Goal: Communication & Community: Ask a question

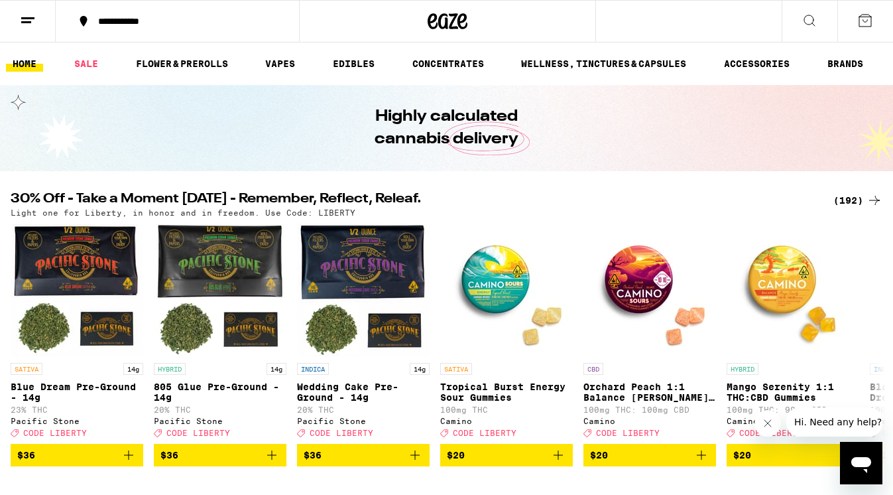
click at [852, 200] on div "(192)" at bounding box center [858, 200] width 49 height 16
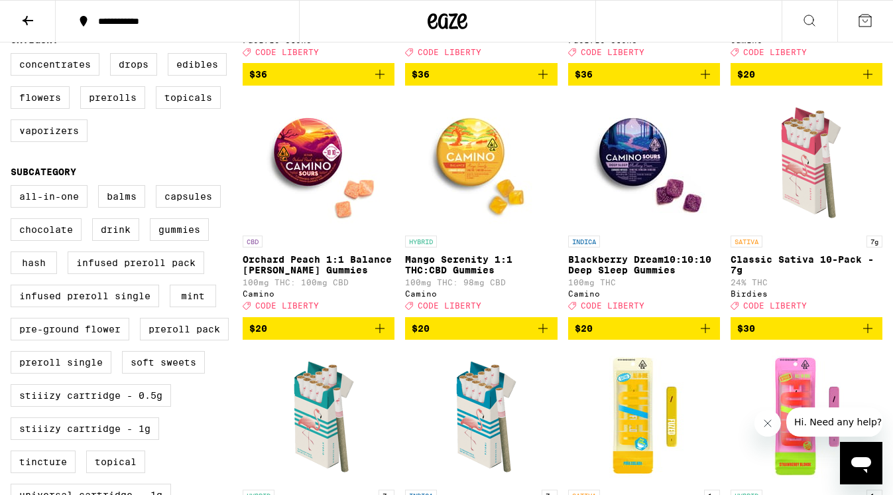
scroll to position [352, 0]
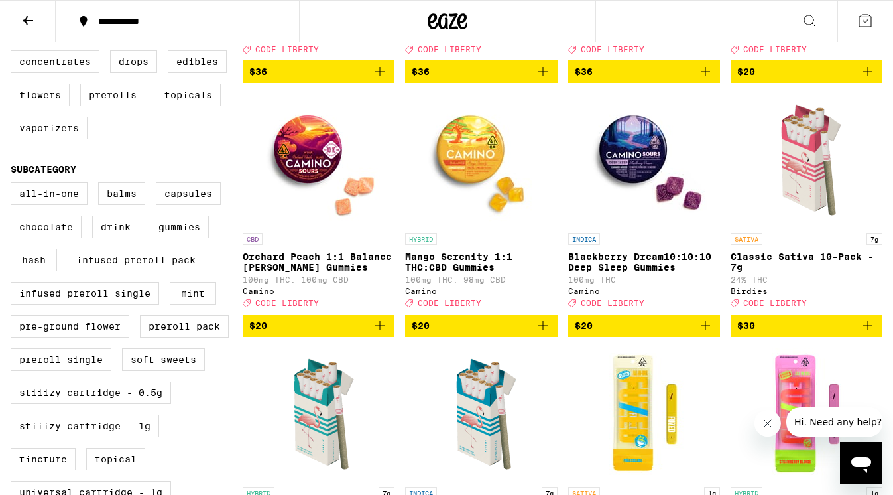
click at [805, 194] on img "Open page for Classic Sativa 10-Pack - 7g from Birdies" at bounding box center [806, 160] width 133 height 133
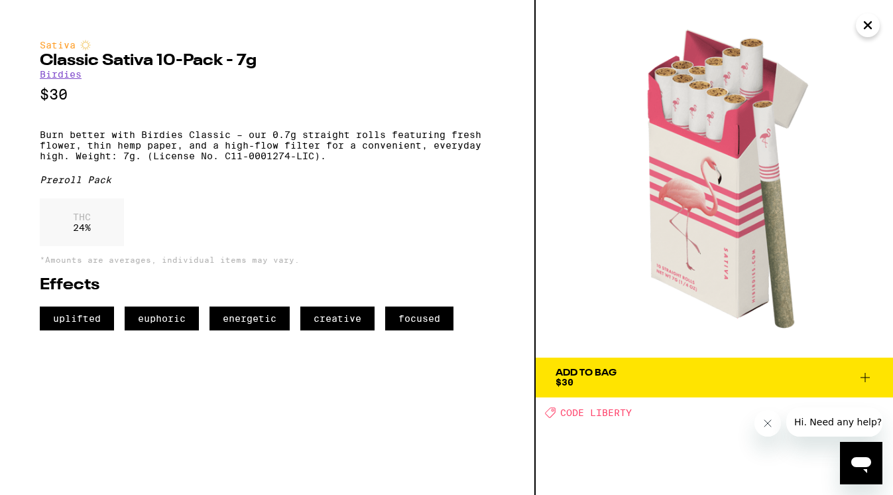
click at [866, 27] on icon "Close" at bounding box center [868, 25] width 16 height 20
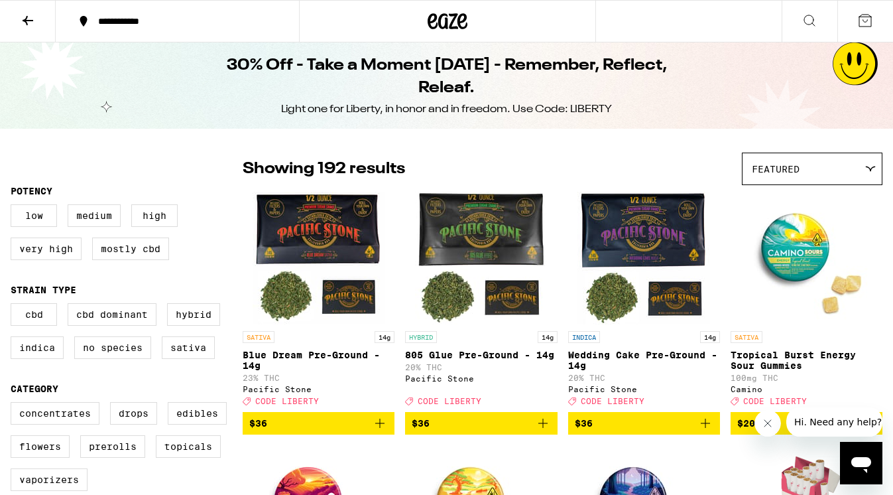
click at [870, 171] on icon at bounding box center [871, 169] width 11 height 6
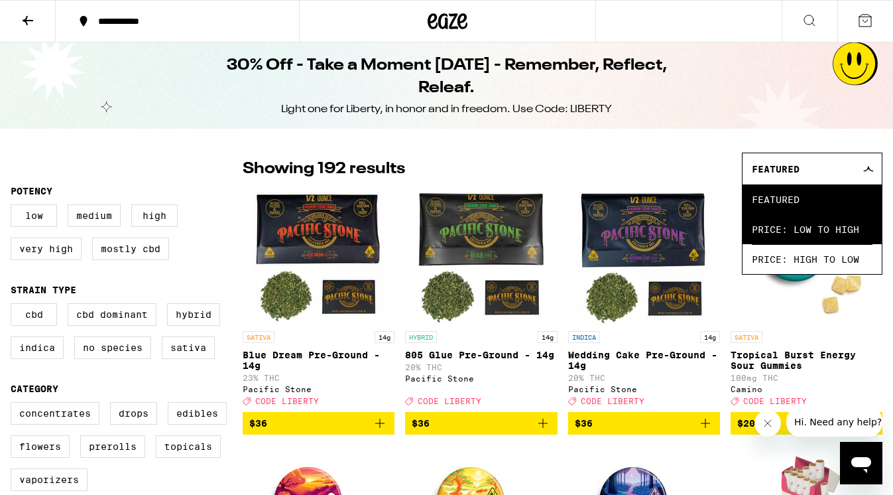
click at [830, 224] on span "Price: Low to High" at bounding box center [812, 229] width 121 height 30
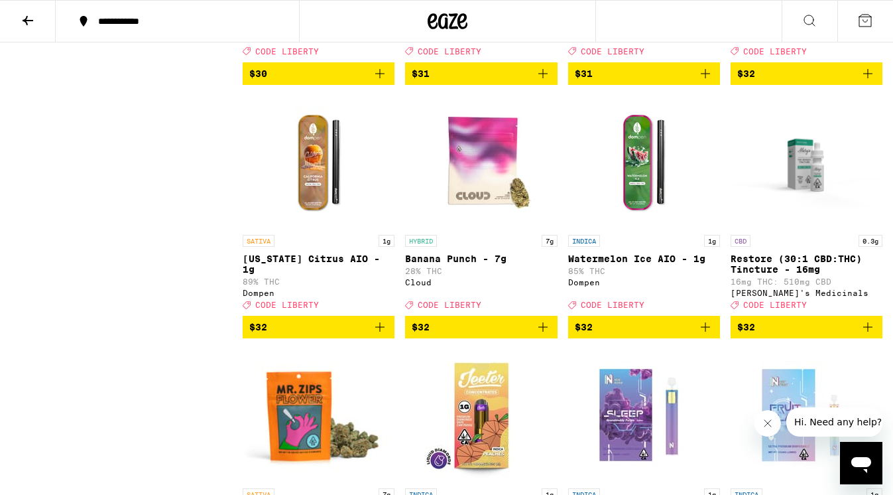
scroll to position [8417, 0]
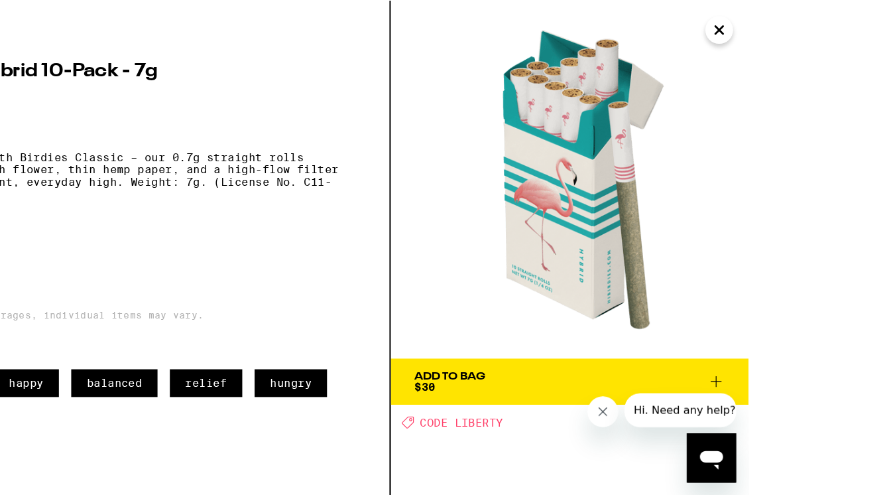
scroll to position [8271, 0]
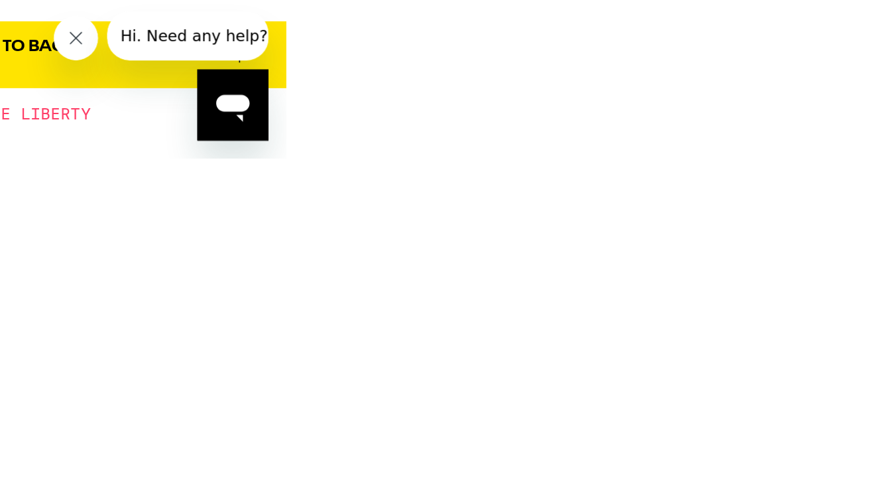
click at [377, 152] on img at bounding box center [425, 106] width 213 height 213
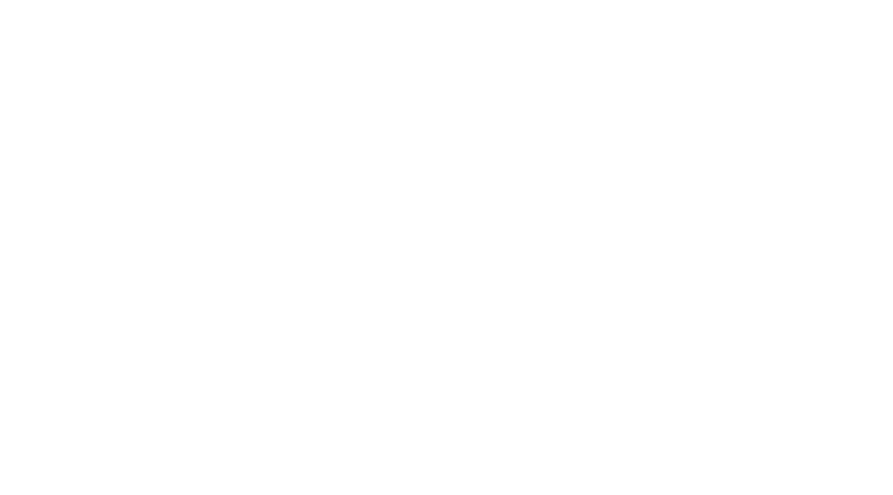
scroll to position [8269, 0]
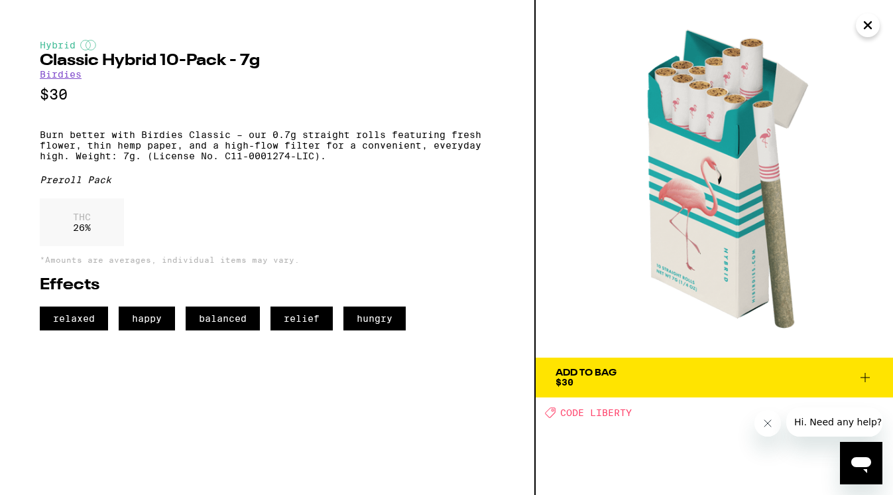
click at [60, 75] on link "Birdies" at bounding box center [61, 74] width 42 height 11
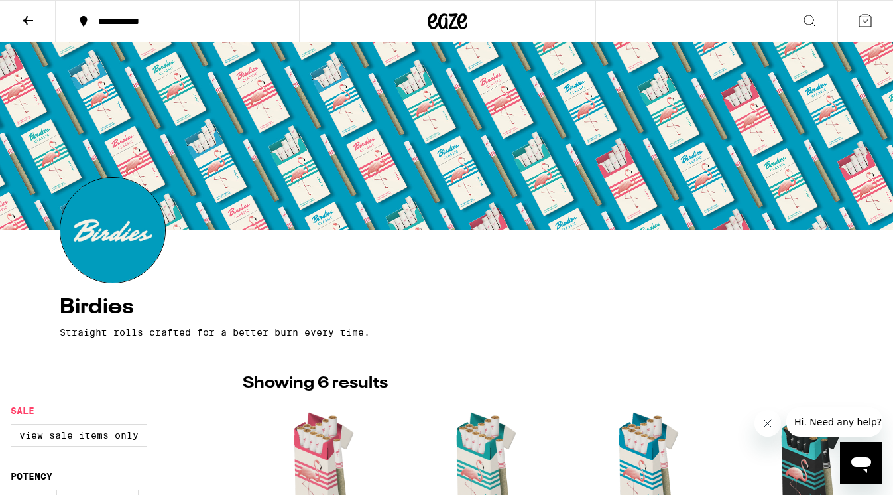
click at [29, 22] on icon at bounding box center [28, 21] width 16 height 16
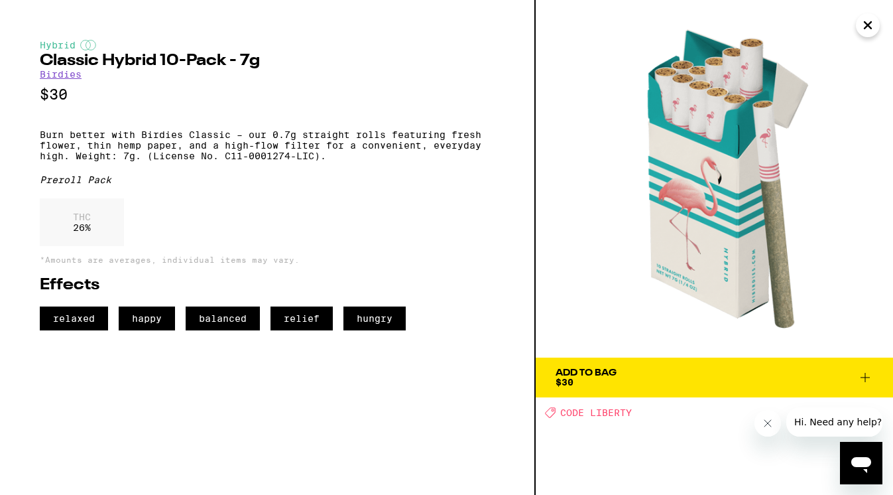
click at [865, 27] on icon "Close" at bounding box center [868, 25] width 16 height 20
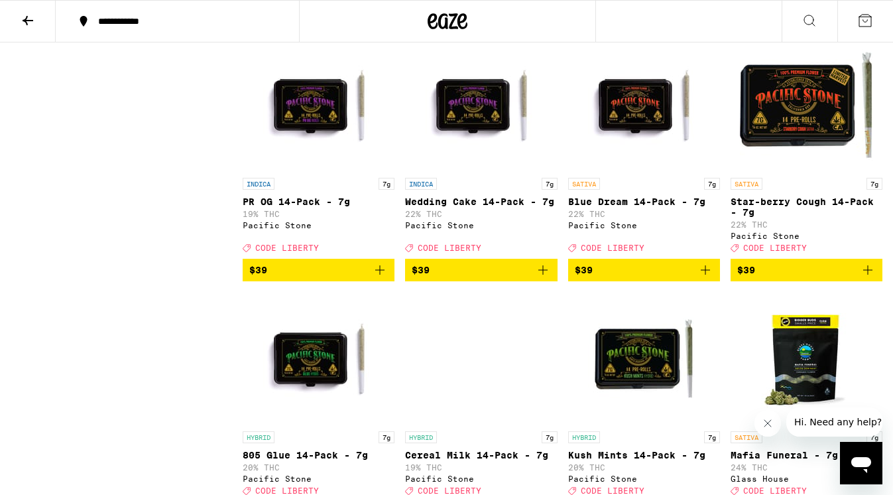
scroll to position [9738, 0]
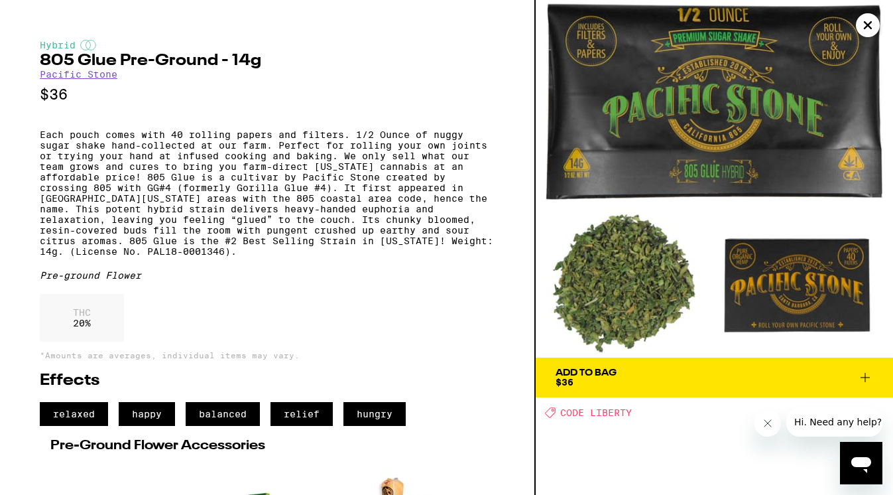
click at [866, 379] on icon at bounding box center [865, 377] width 9 height 9
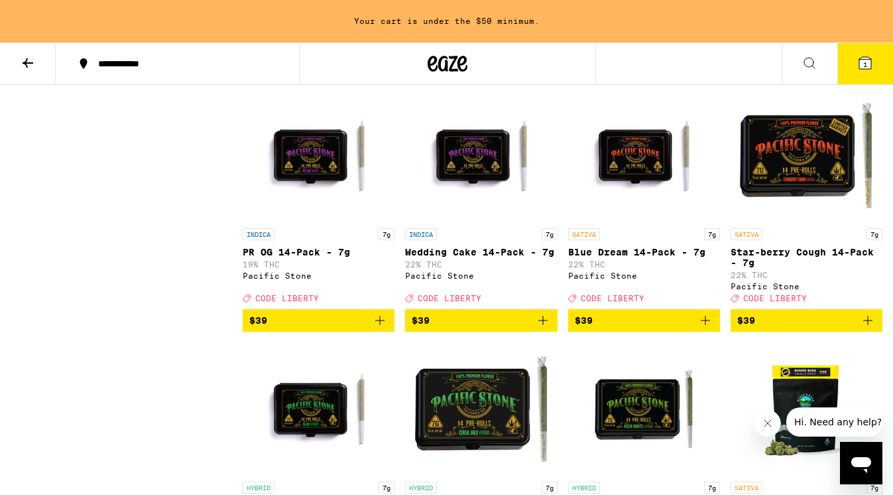
scroll to position [9727, 0]
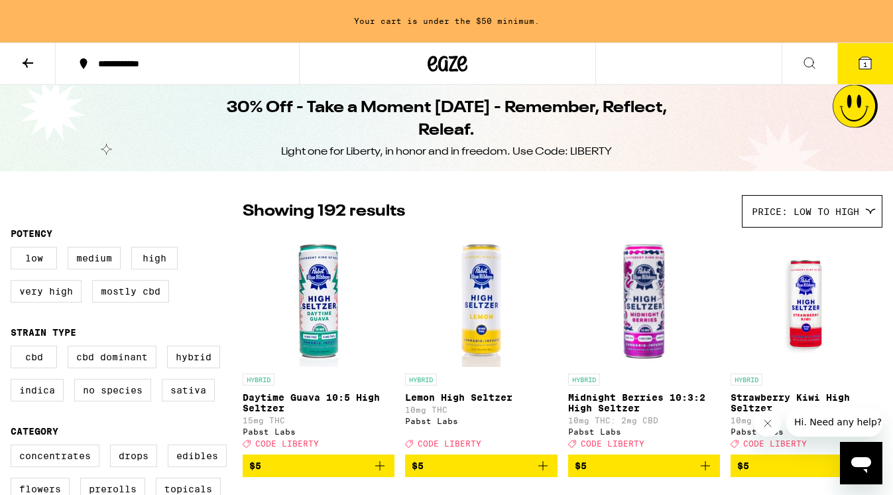
scroll to position [0, 0]
click at [25, 66] on icon at bounding box center [28, 63] width 16 height 16
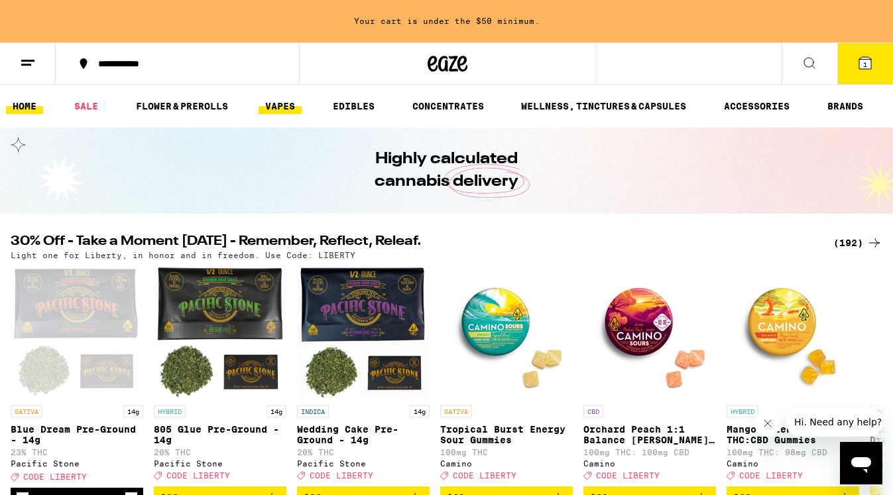
click at [281, 106] on link "VAPES" at bounding box center [280, 106] width 43 height 16
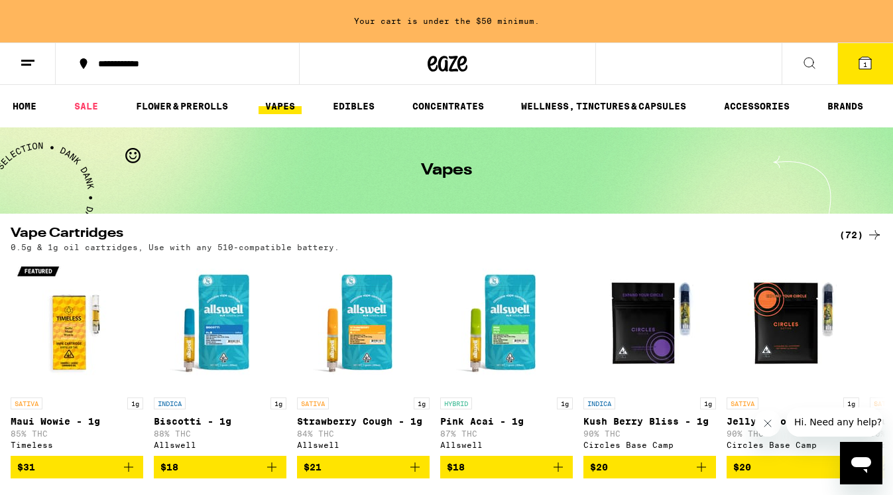
click at [853, 235] on div "(72)" at bounding box center [861, 235] width 43 height 16
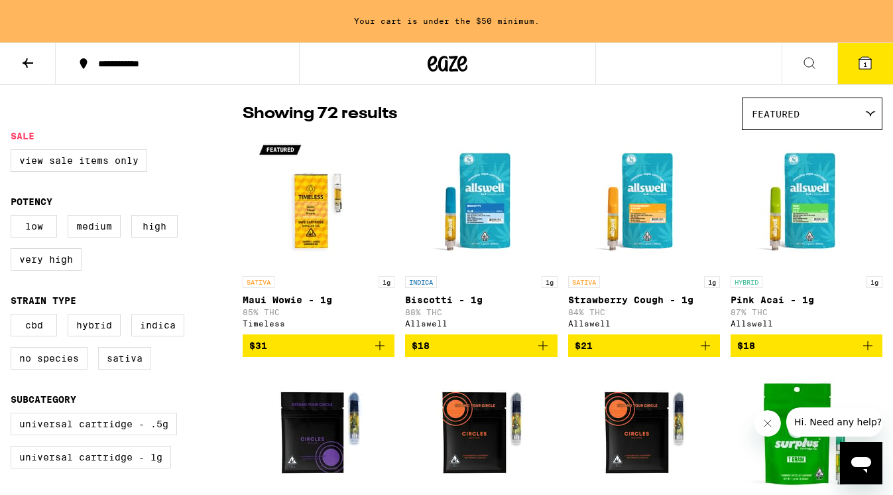
scroll to position [113, 0]
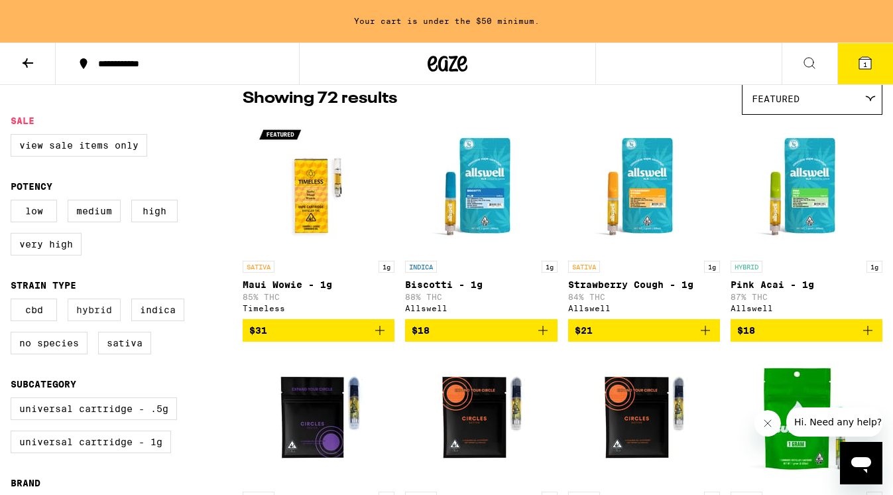
click at [90, 321] on label "Hybrid" at bounding box center [94, 309] width 53 height 23
click at [14, 301] on input "Hybrid" at bounding box center [13, 300] width 1 height 1
checkbox input "true"
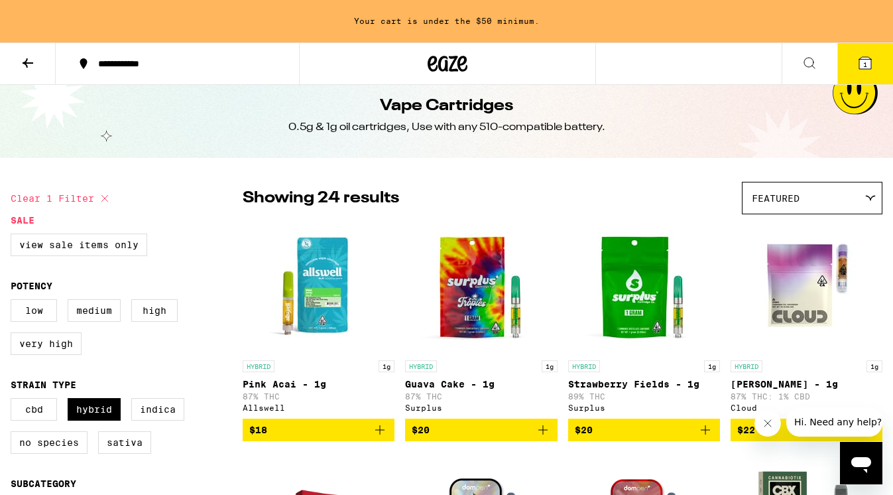
scroll to position [9, 0]
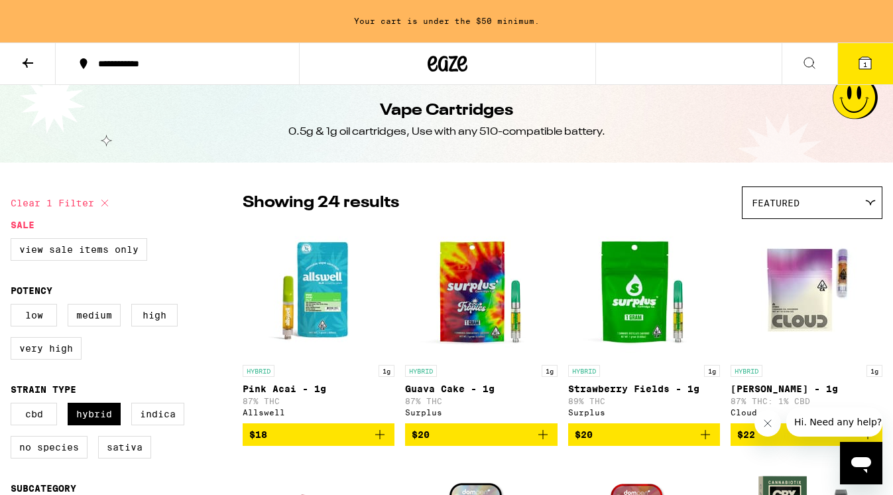
click at [864, 204] on div at bounding box center [870, 203] width 13 height 6
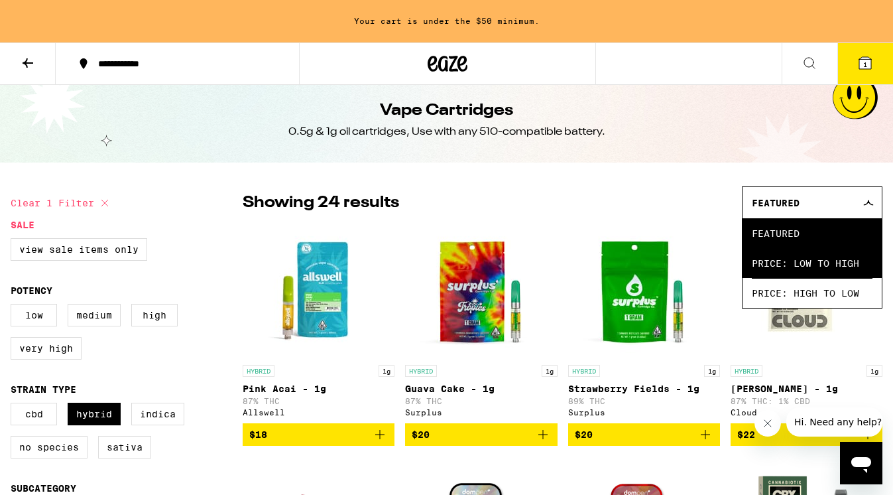
click at [843, 265] on span "Price: Low to High" at bounding box center [812, 263] width 121 height 30
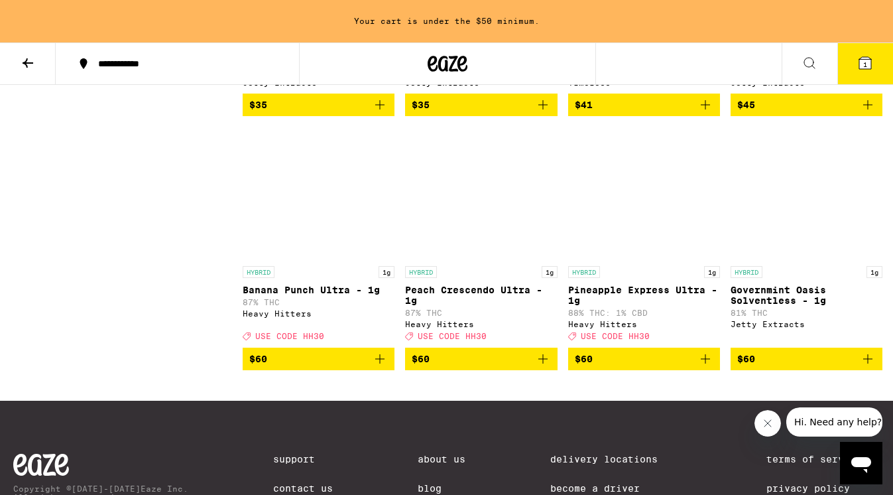
scroll to position [1296, 0]
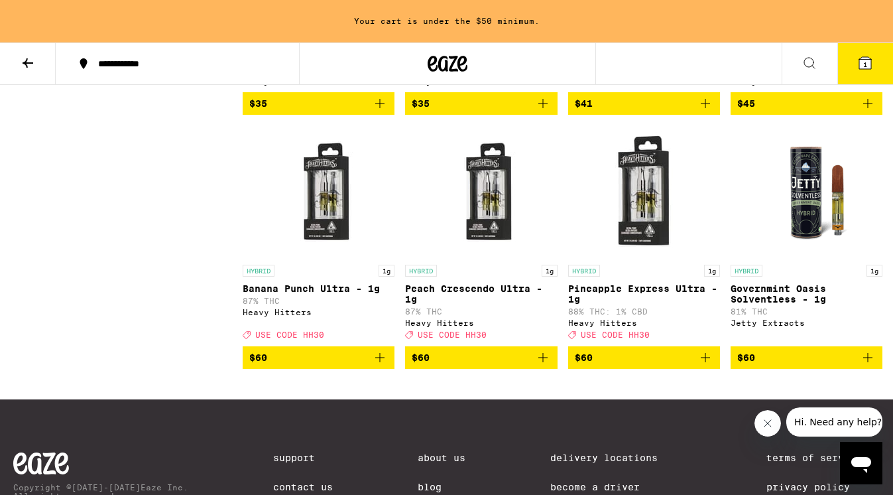
click at [491, 258] on img "Open page for Peach Crescendo Ultra - 1g from Heavy Hitters" at bounding box center [481, 191] width 133 height 133
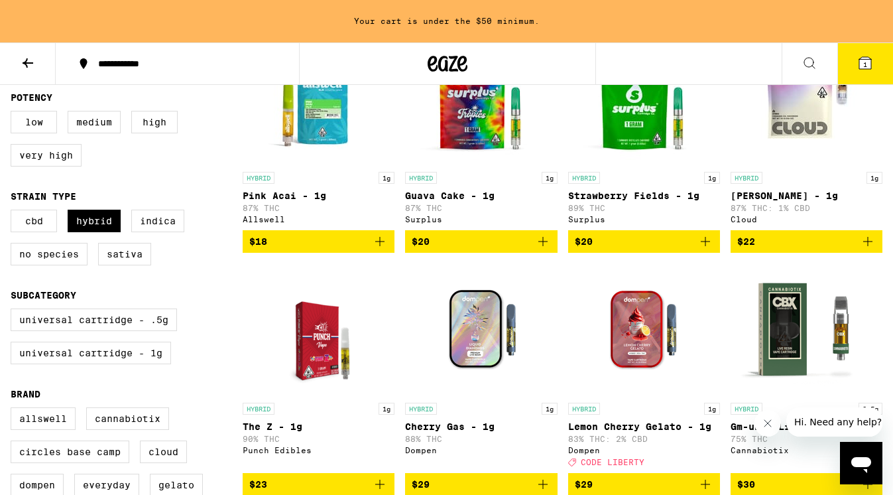
scroll to position [206, 0]
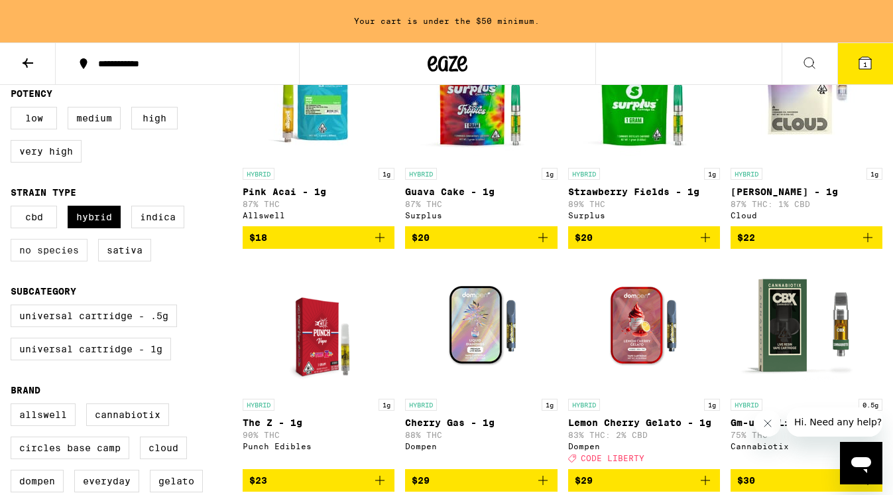
click at [47, 261] on label "No Species" at bounding box center [49, 250] width 77 height 23
click at [14, 208] on input "No Species" at bounding box center [13, 208] width 1 height 1
checkbox input "true"
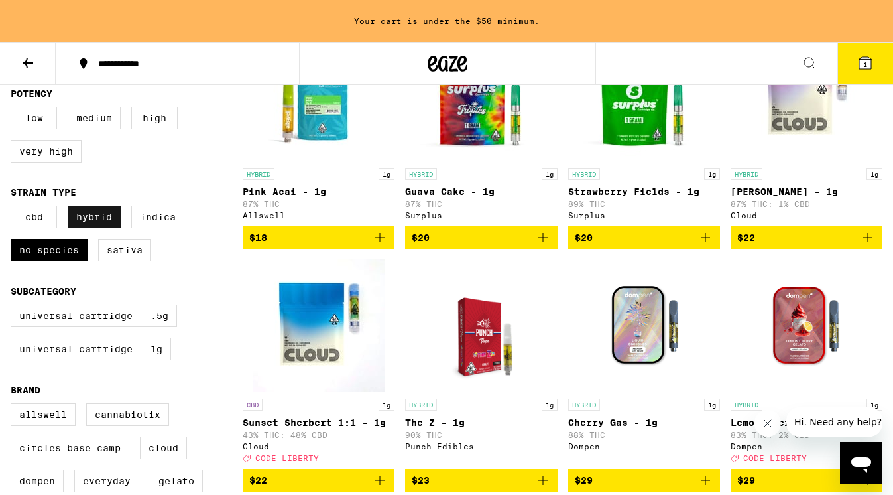
click at [88, 224] on label "Hybrid" at bounding box center [94, 217] width 53 height 23
click at [14, 208] on input "Hybrid" at bounding box center [13, 208] width 1 height 1
checkbox input "false"
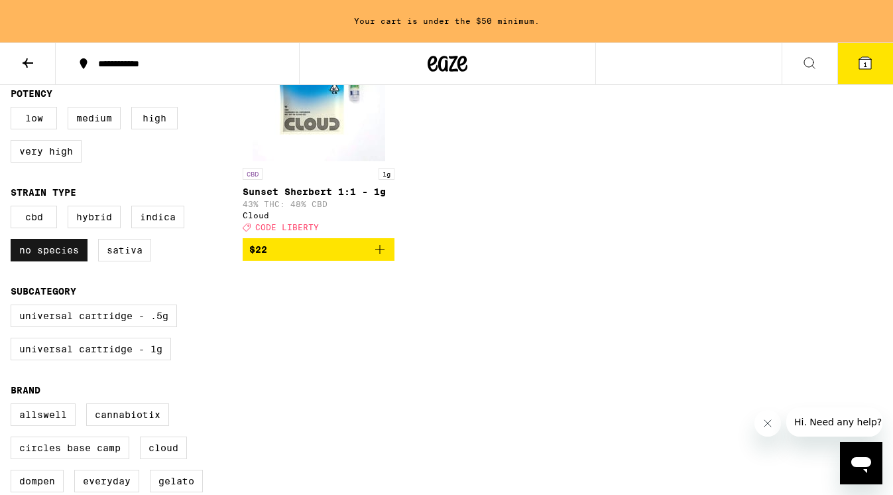
click at [48, 261] on label "No Species" at bounding box center [49, 250] width 77 height 23
click at [14, 208] on input "No Species" at bounding box center [13, 208] width 1 height 1
checkbox input "false"
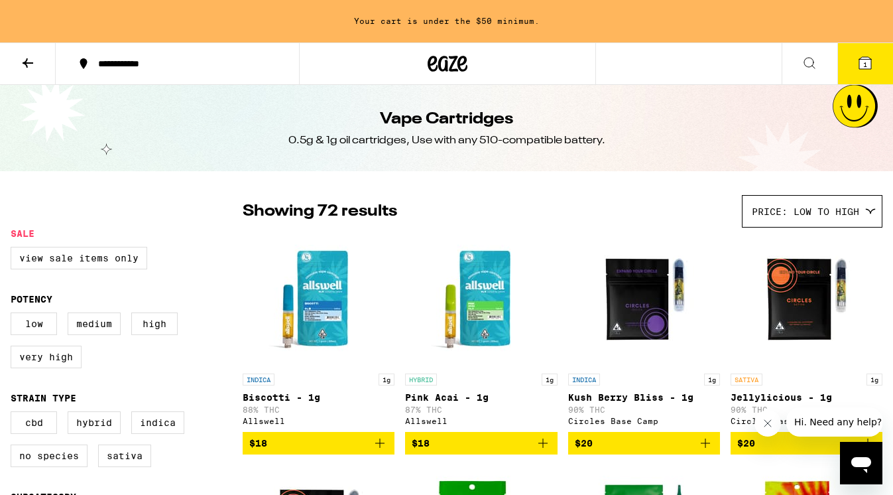
click at [381, 451] on icon "Add to bag" at bounding box center [380, 443] width 16 height 16
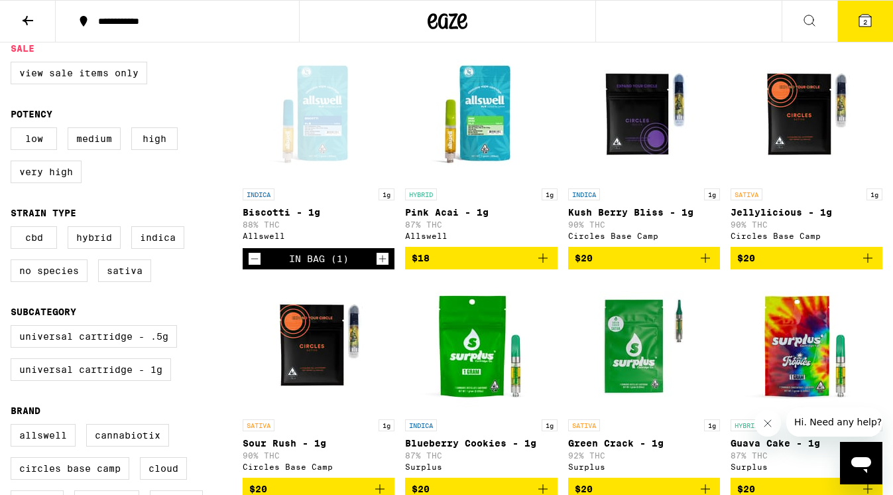
scroll to position [124, 0]
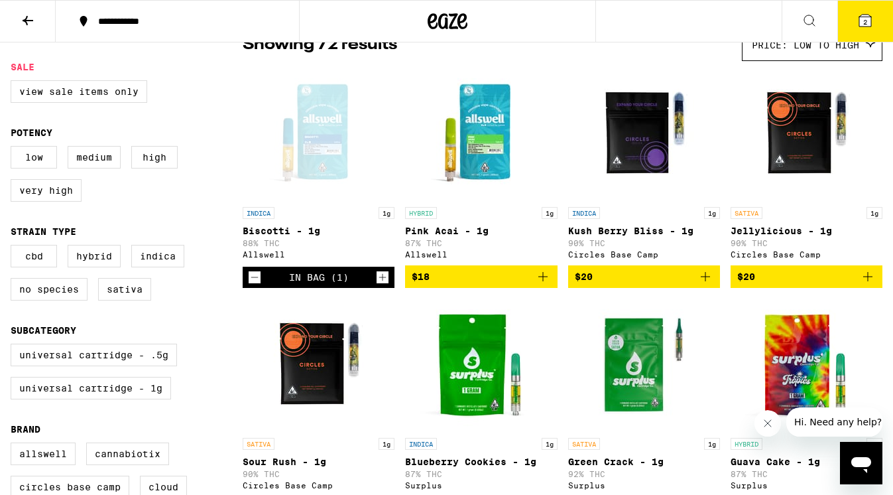
click at [866, 285] on icon "Add to bag" at bounding box center [868, 277] width 16 height 16
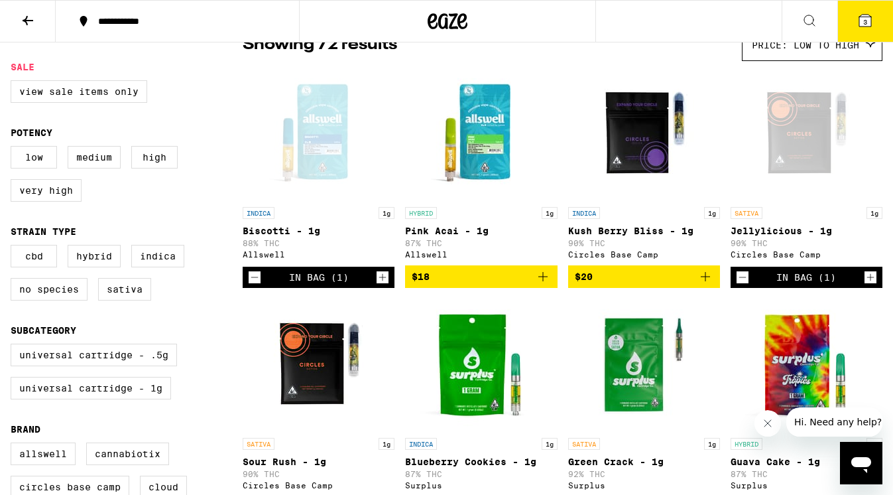
click at [859, 27] on icon at bounding box center [866, 21] width 16 height 16
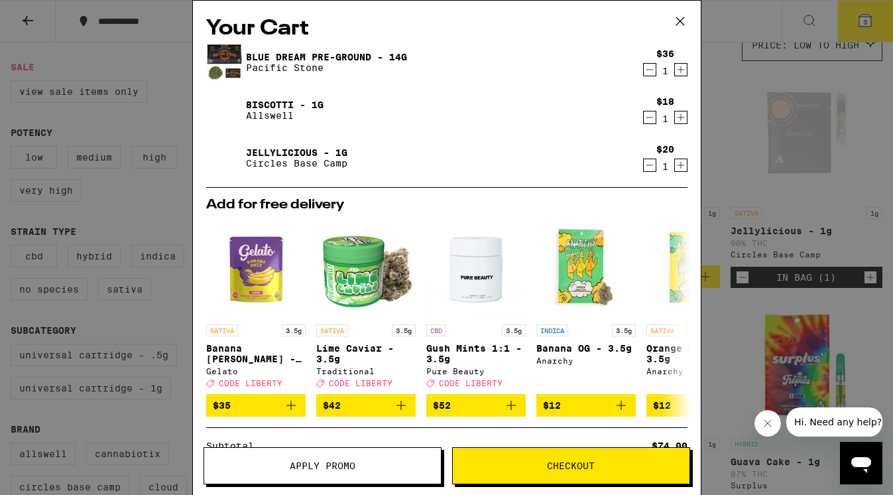
click at [280, 468] on span "Apply Promo" at bounding box center [322, 465] width 237 height 9
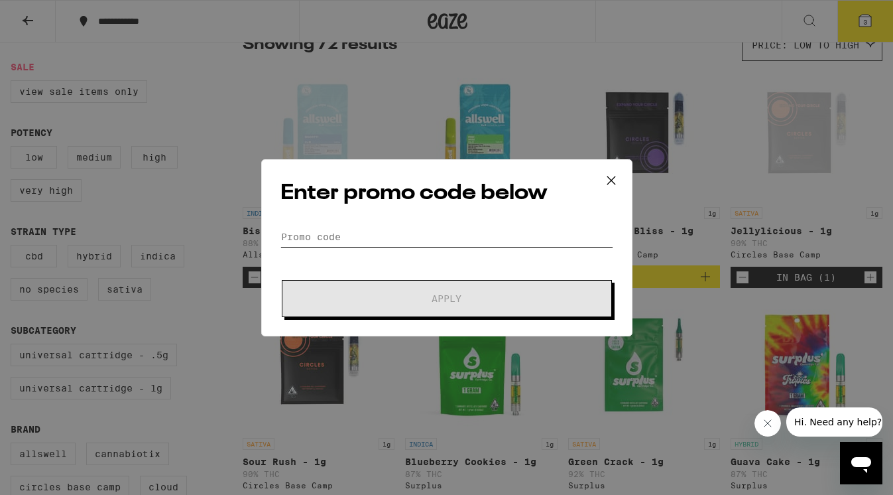
click at [298, 233] on input "Promo Code" at bounding box center [447, 237] width 333 height 20
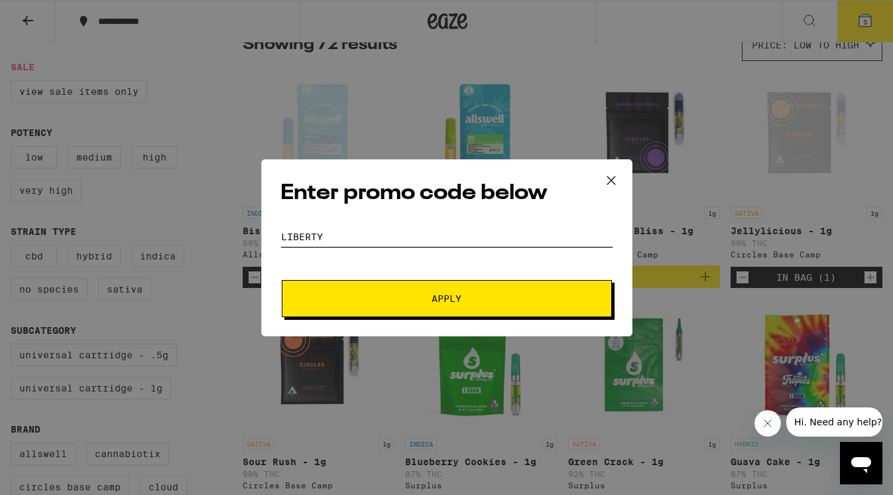
type input "LIBERTY"
click at [409, 301] on span "Apply" at bounding box center [447, 298] width 239 height 9
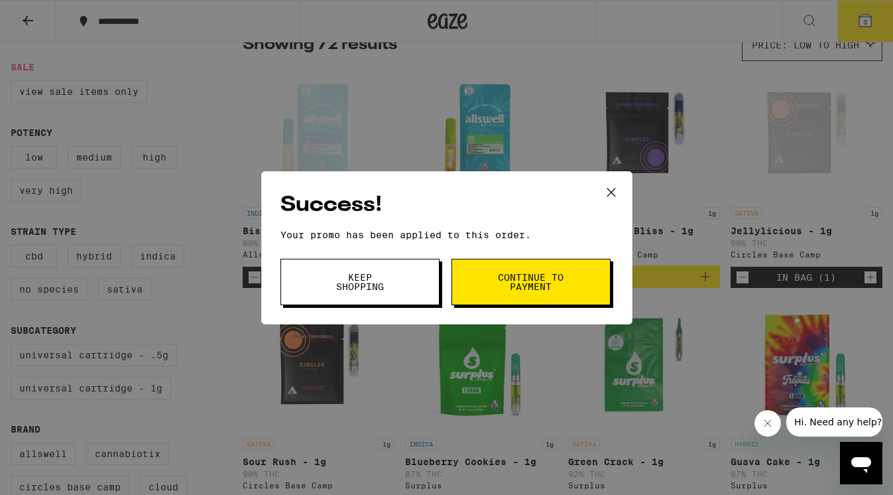
click at [380, 289] on span "Keep Shopping" at bounding box center [360, 282] width 68 height 19
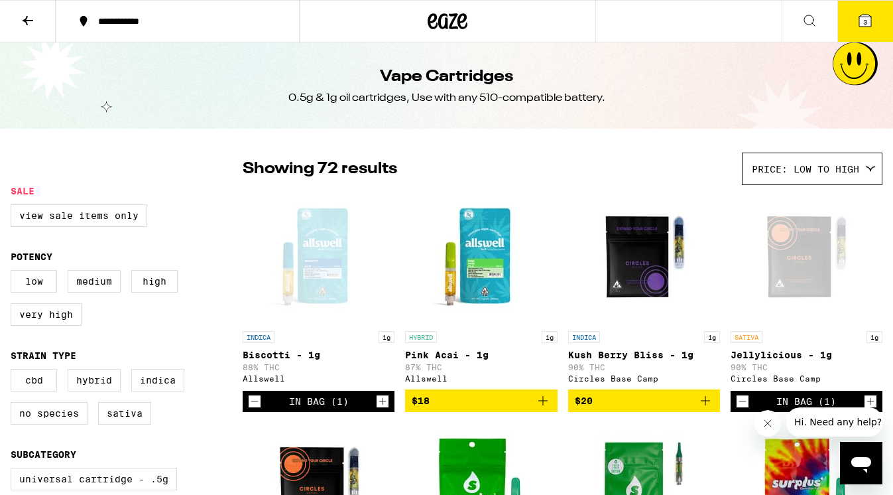
click at [121, 23] on div "**********" at bounding box center [186, 21] width 188 height 9
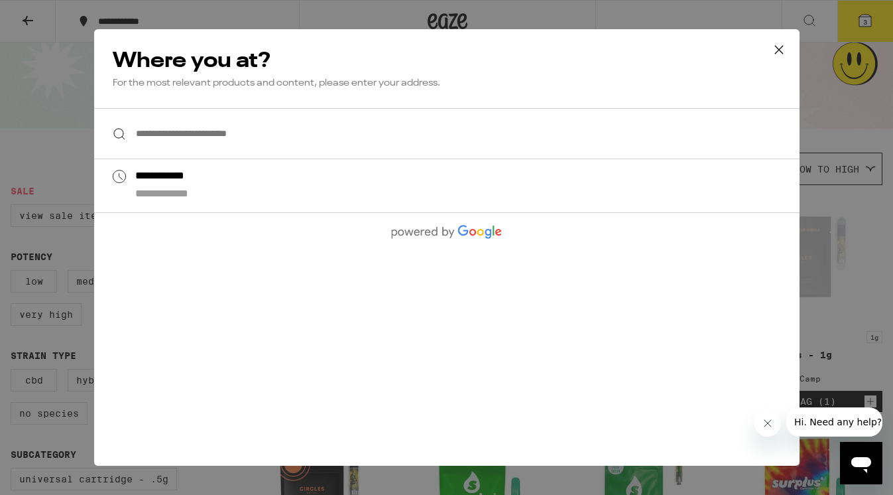
click at [775, 50] on icon at bounding box center [779, 50] width 20 height 20
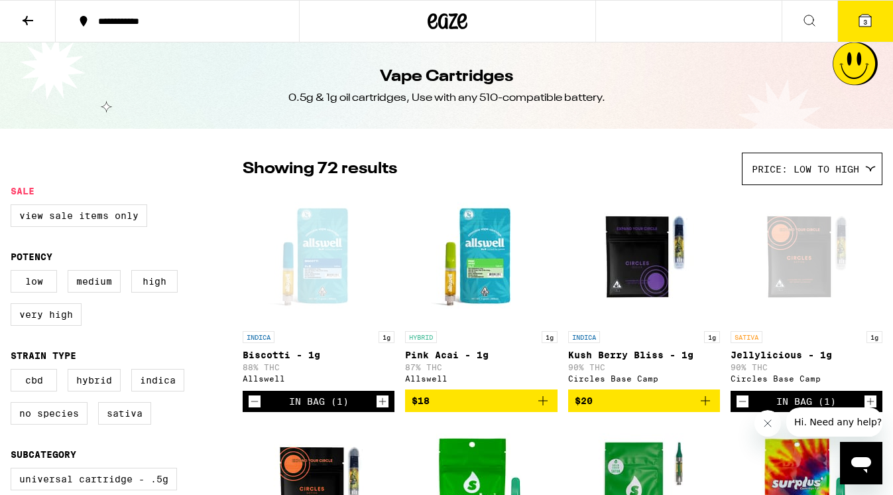
click at [19, 21] on button at bounding box center [28, 22] width 56 height 42
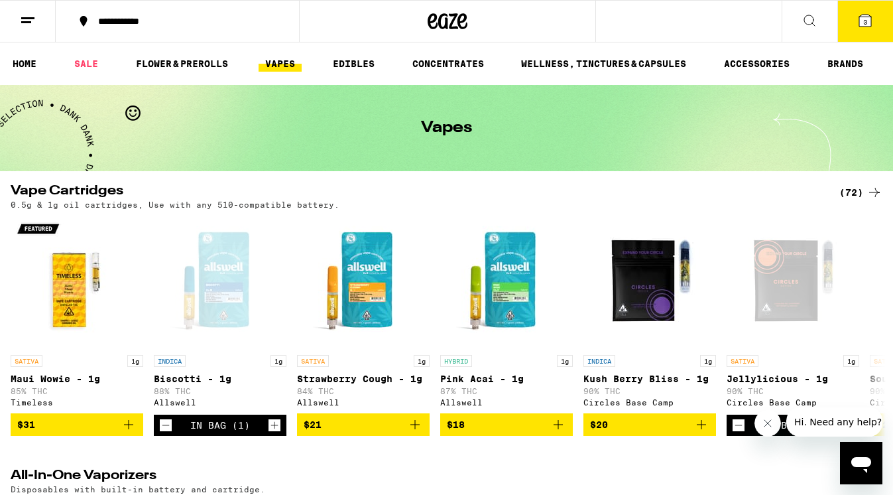
click at [26, 22] on line at bounding box center [26, 22] width 10 height 0
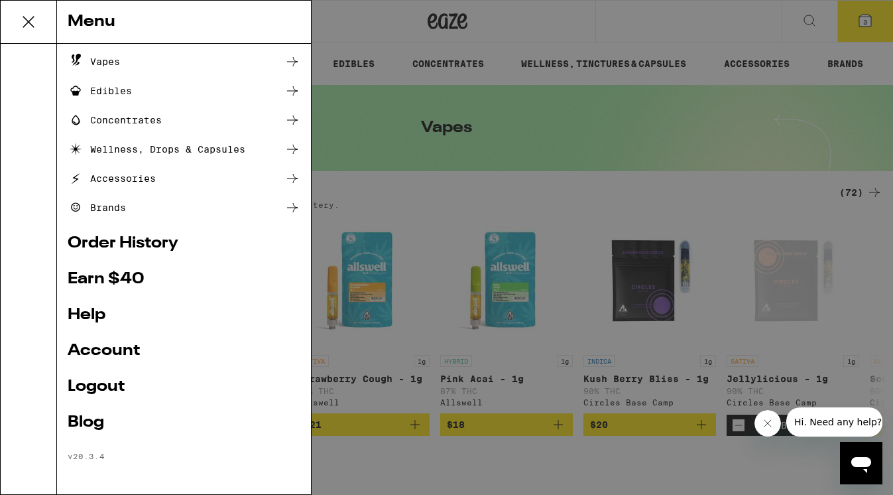
scroll to position [115, 0]
click at [113, 348] on link "Account" at bounding box center [184, 351] width 233 height 16
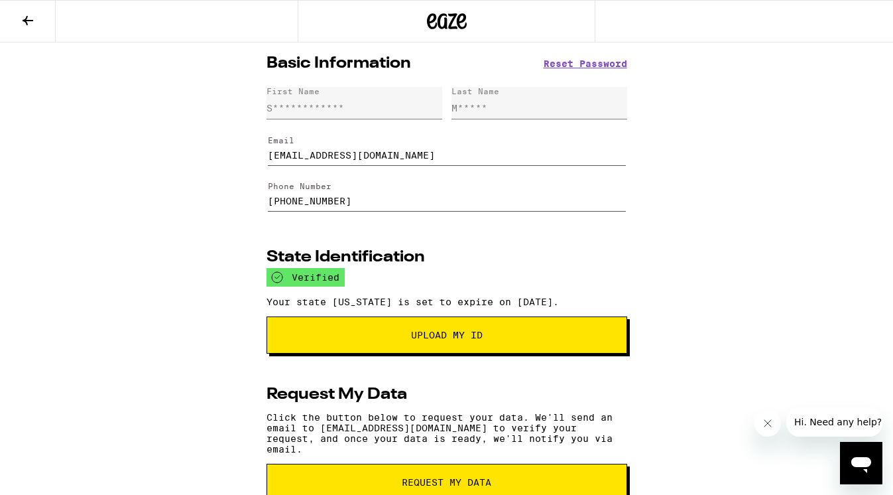
click at [29, 24] on icon at bounding box center [28, 21] width 16 height 16
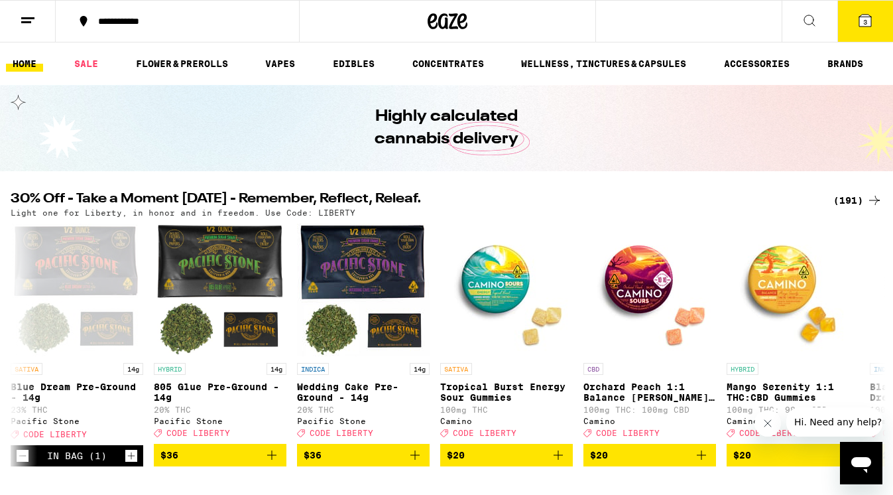
click at [835, 418] on span "Hi. Need any help?" at bounding box center [839, 422] width 88 height 11
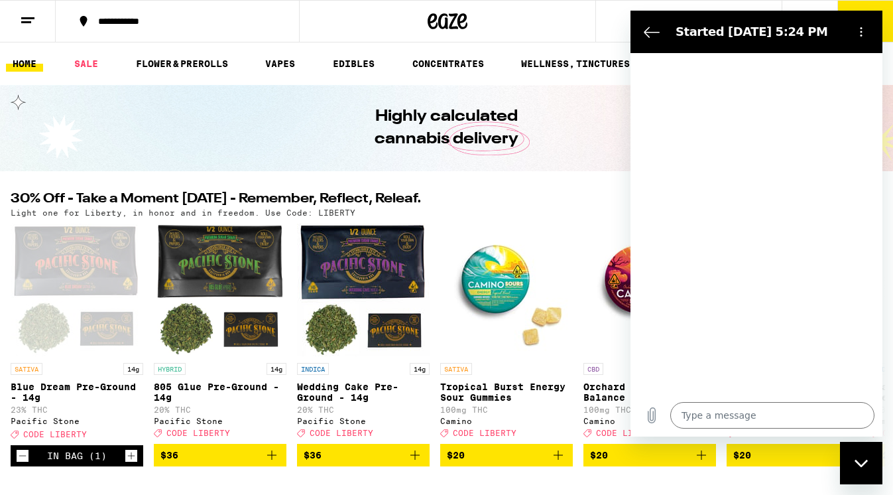
type textarea "x"
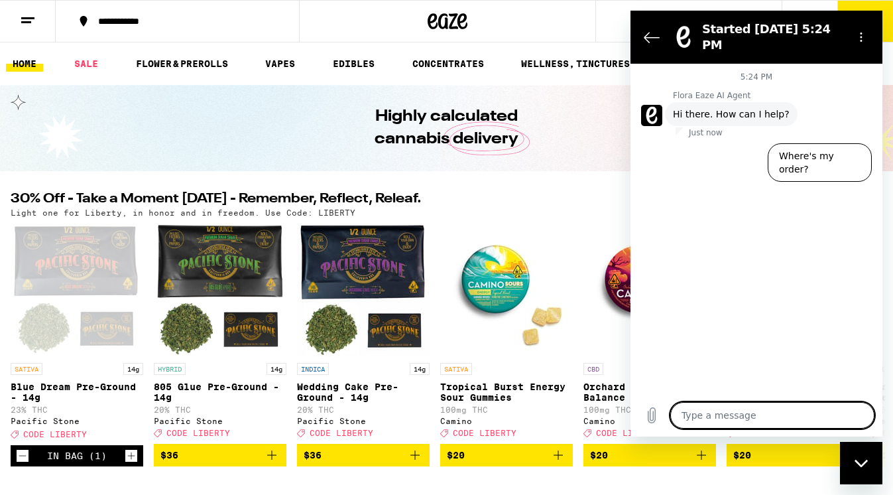
click at [712, 415] on textarea at bounding box center [773, 415] width 204 height 27
type textarea "I"
type textarea "x"
type textarea "I"
type textarea "x"
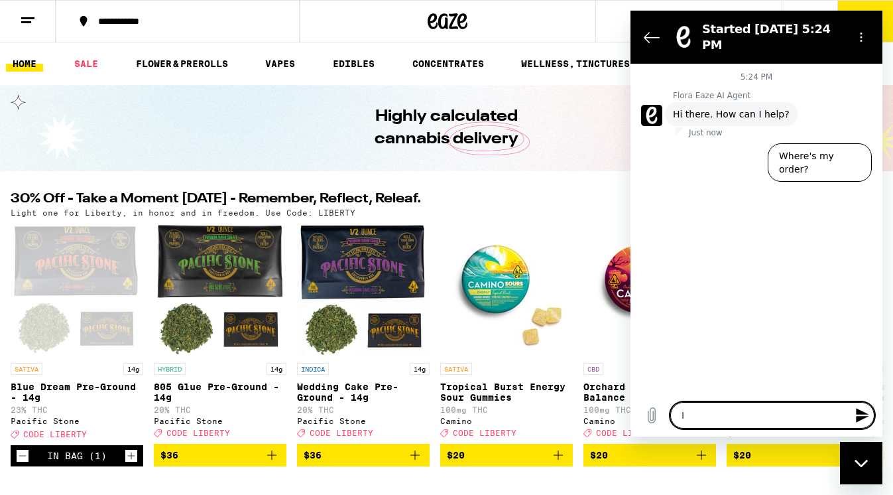
type textarea "I H"
type textarea "x"
type textarea "I"
type textarea "x"
type textarea "I h"
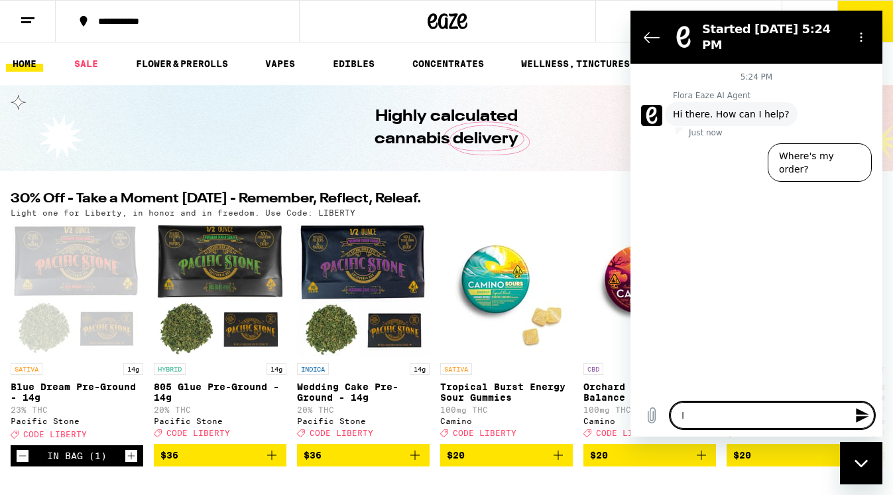
type textarea "x"
type textarea "I ha"
type textarea "x"
type textarea "I had"
type textarea "x"
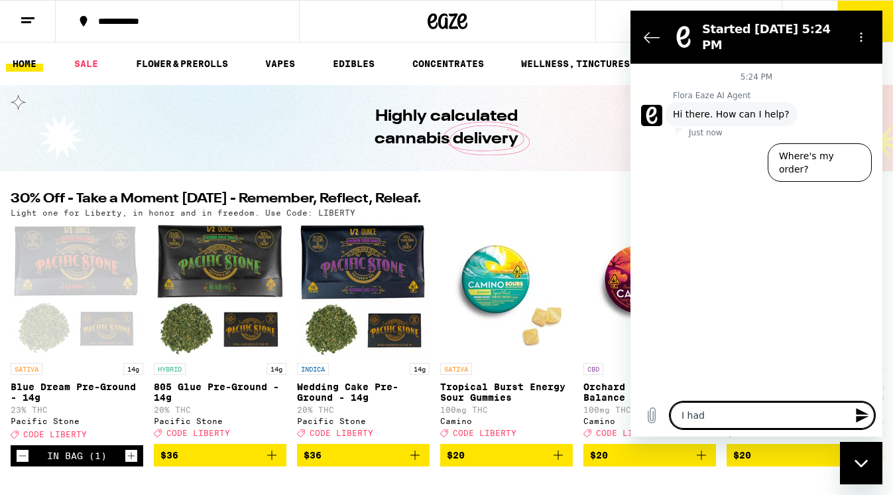
type textarea "I had"
type textarea "x"
type textarea "I had $"
type textarea "x"
type textarea "I had $2"
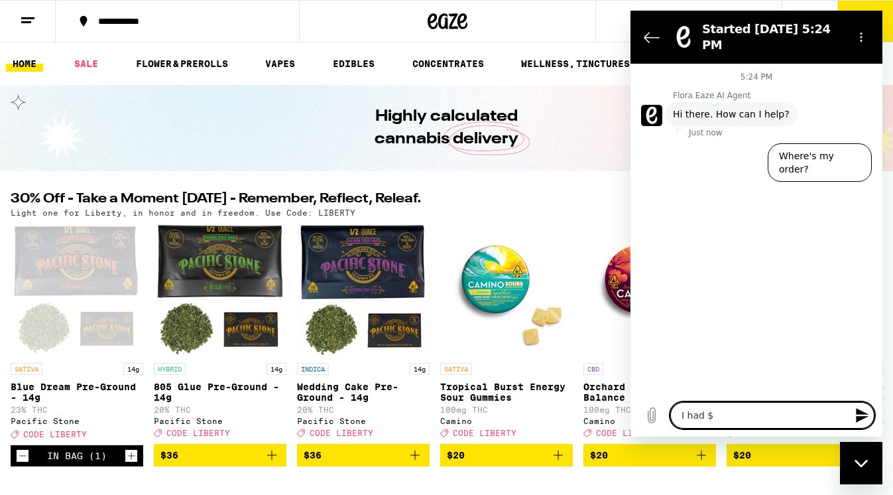
type textarea "x"
type textarea "I had $20"
type textarea "x"
type textarea "I had $20"
type textarea "x"
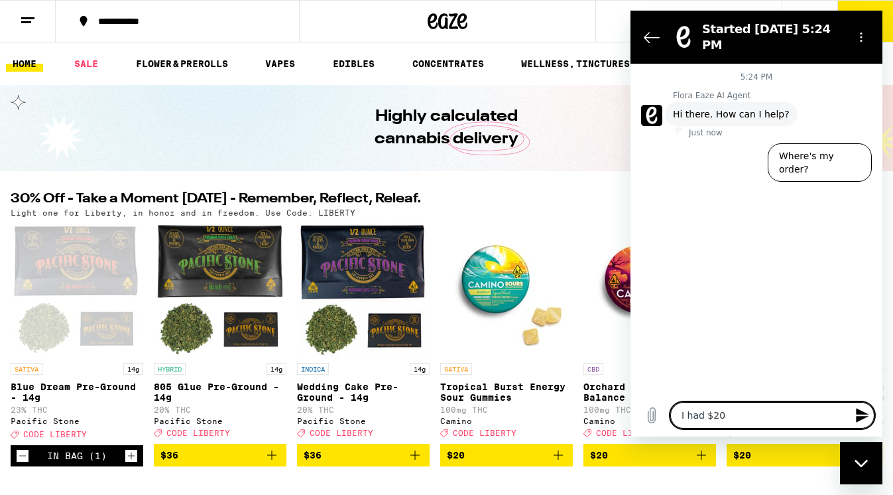
type textarea "I had $20 i"
type textarea "x"
type textarea "I had $20 in"
type textarea "x"
type textarea "I had $20 in"
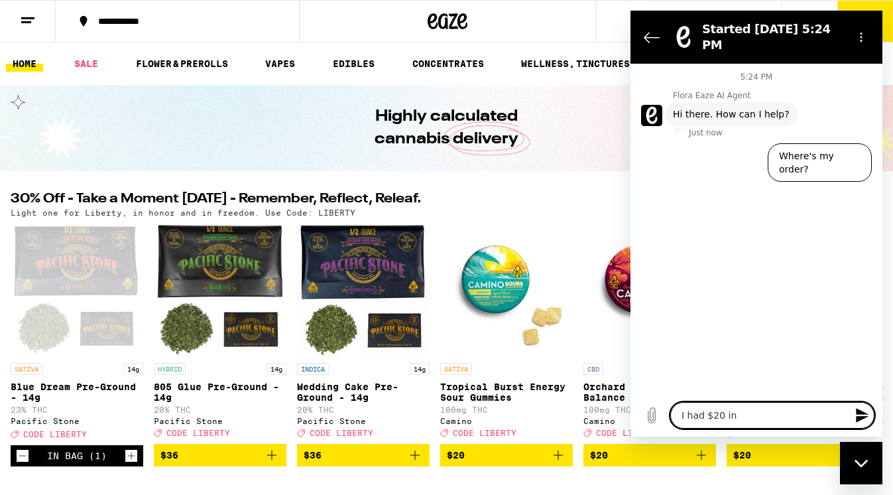
type textarea "x"
type textarea "I had $20 in c"
type textarea "x"
type textarea "I had $20 in cr"
type textarea "x"
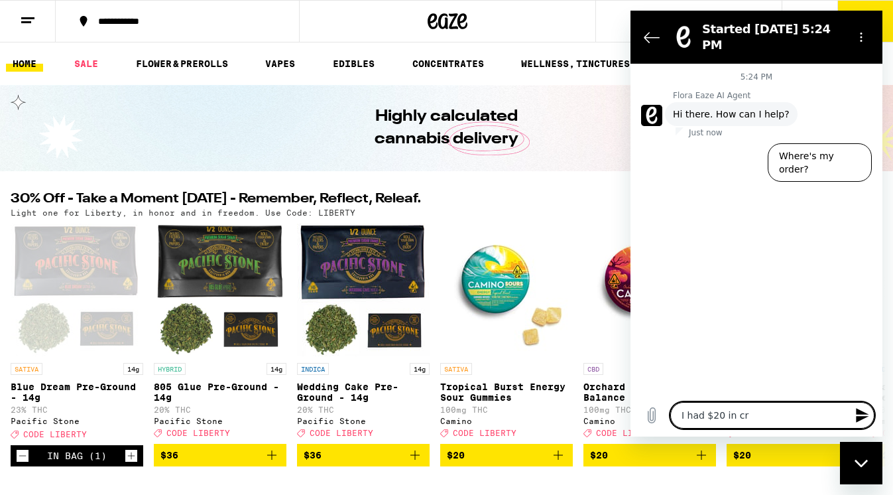
type textarea "I had $20 in cre"
type textarea "x"
type textarea "I had $20 in cred"
type textarea "x"
type textarea "I had $20 in credi"
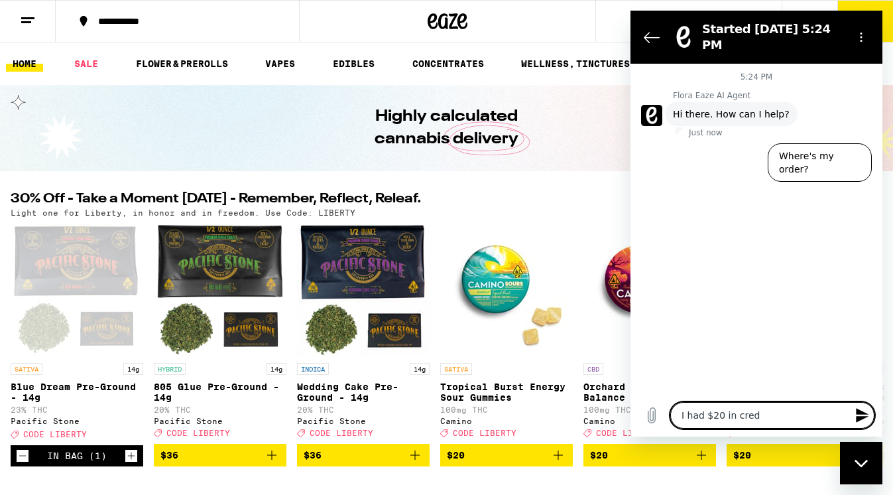
type textarea "x"
type textarea "I had $20 in credit"
type textarea "x"
type textarea "I had $20 in credit"
type textarea "x"
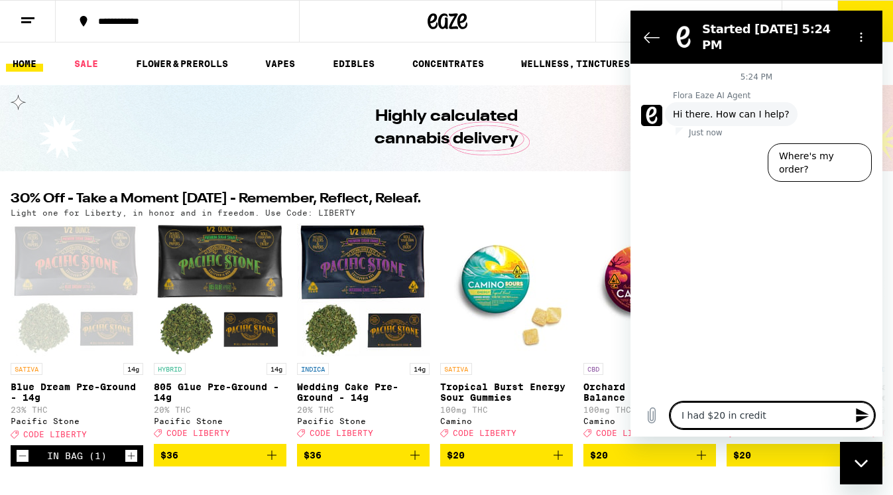
type textarea "I had $20 in credit b"
type textarea "x"
type textarea "I had $20 in credit bu"
type textarea "x"
type textarea "I had $20 in credit buy"
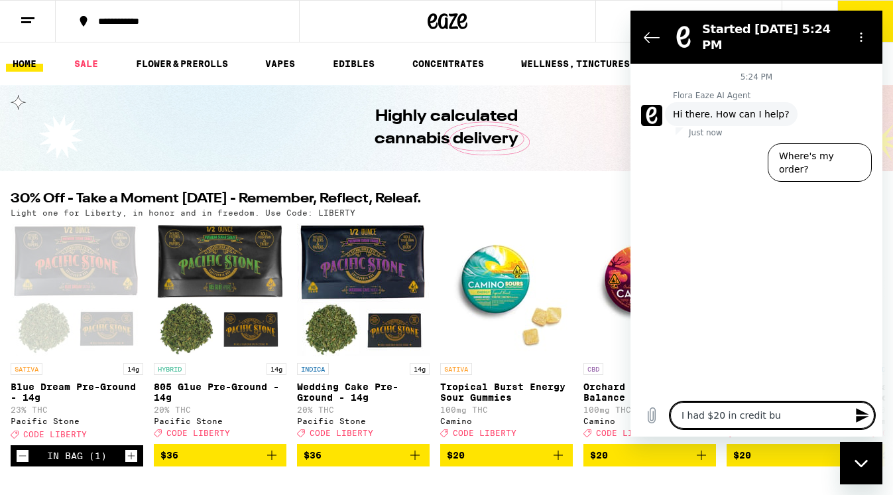
type textarea "x"
type textarea "I had $20 in credit bu"
type textarea "x"
type textarea "I had $20 in credit but"
type textarea "x"
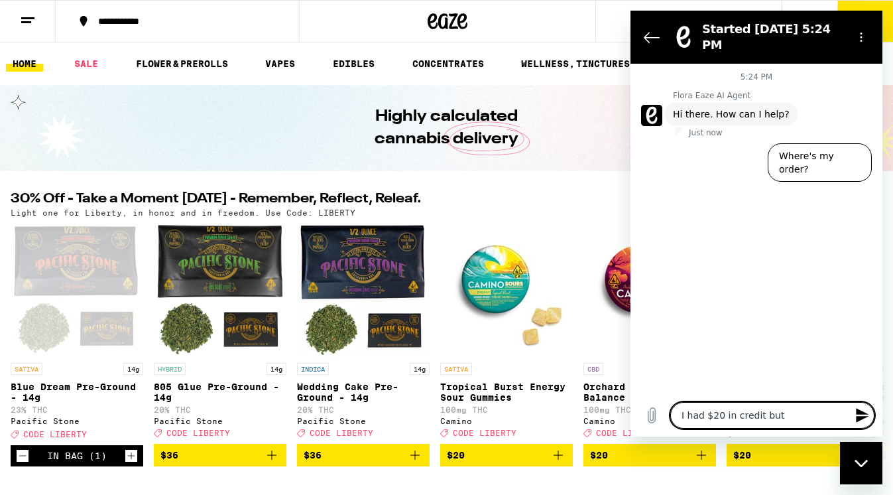
type textarea "I had $20 in credit but"
type textarea "x"
type textarea "I had $20 in credit but i"
type textarea "x"
type textarea "I had $20 in credit but it"
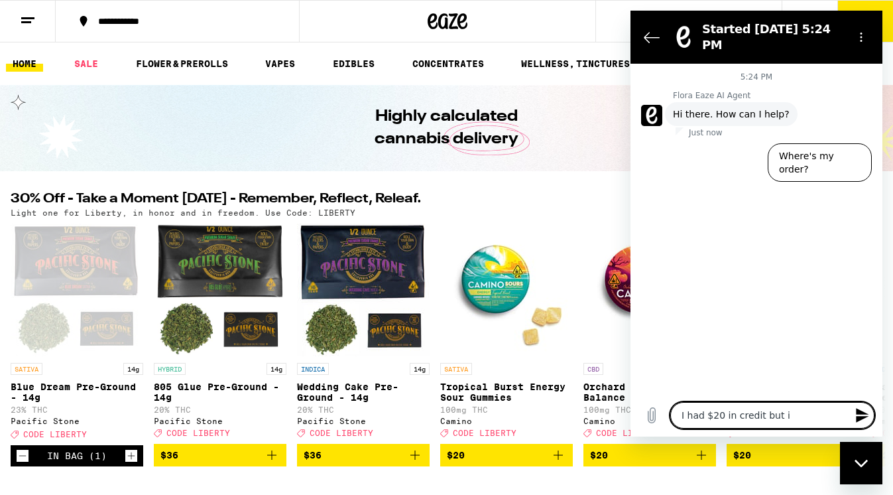
type textarea "x"
type textarea "I had $20 in credit but its"
type textarea "x"
type textarea "I had $20 in credit but its"
type textarea "x"
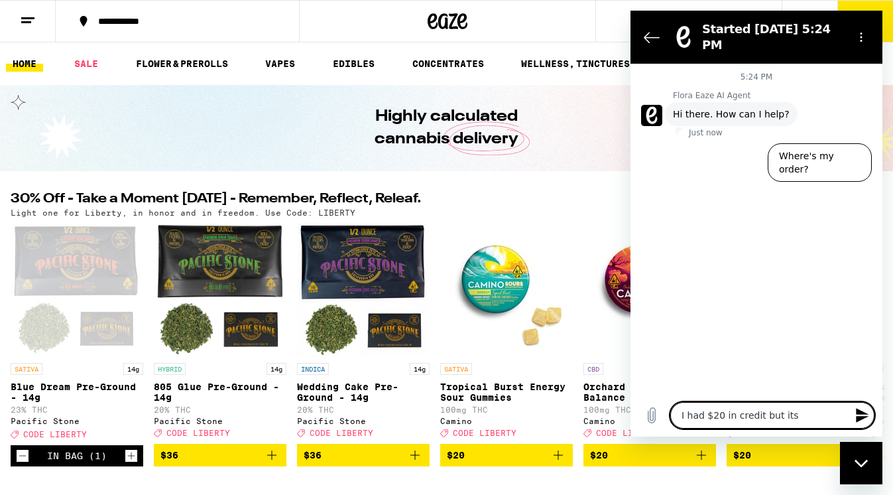
type textarea "I had $20 in credit but its m"
type textarea "x"
type textarea "I had $20 in credit but its mi"
type textarea "x"
type textarea "I had $20 in credit but its mis"
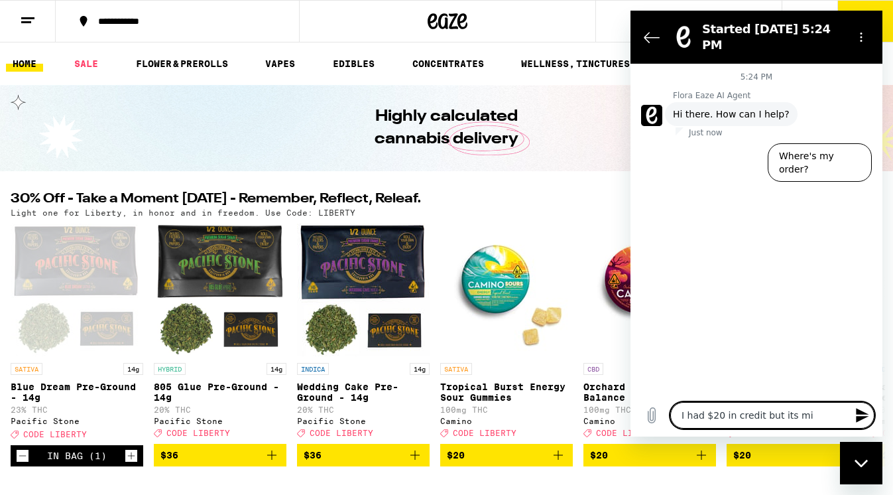
type textarea "x"
type textarea "I had $20 in credit but its miss"
type textarea "x"
type textarea "I had $20 in credit but its missi"
type textarea "x"
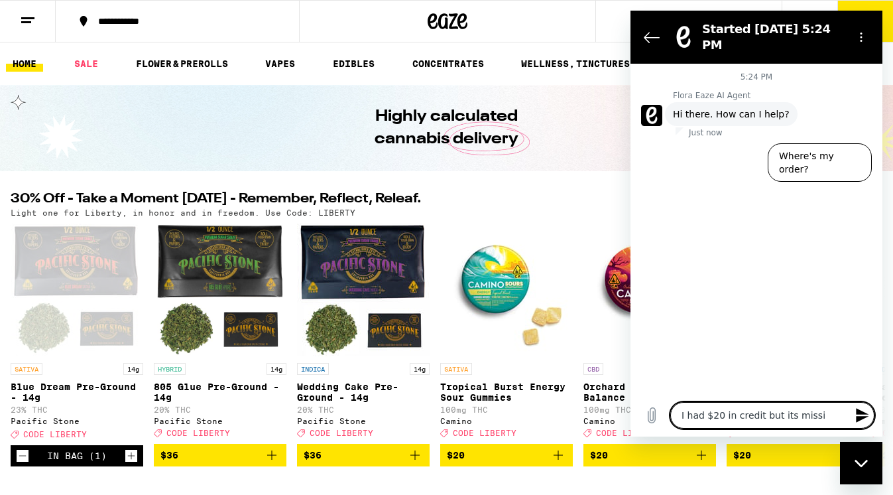
type textarea "I had $20 in credit but its missin"
type textarea "x"
type textarea "I had $20 in credit but its missing"
type textarea "x"
type textarea "I had $20 in credit but its missing"
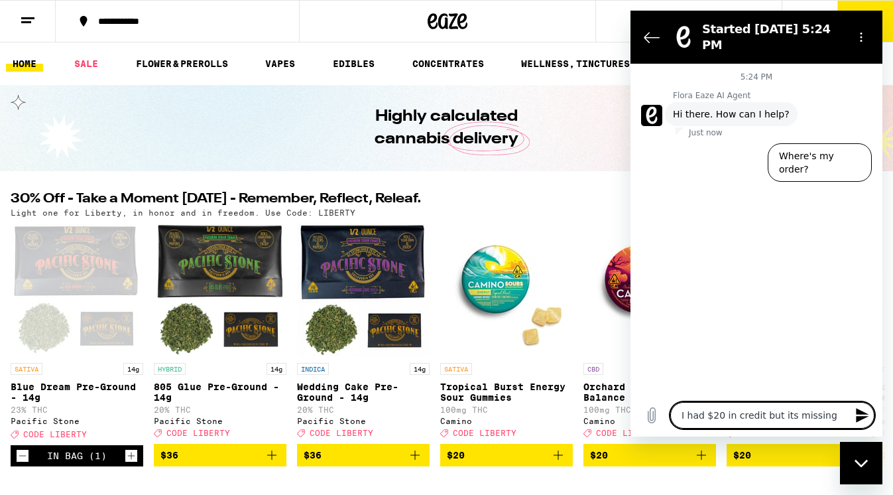
type textarea "x"
type textarea "I had $20 in credit but its missing n"
type textarea "x"
type textarea "I had $20 in credit but its missing no"
type textarea "x"
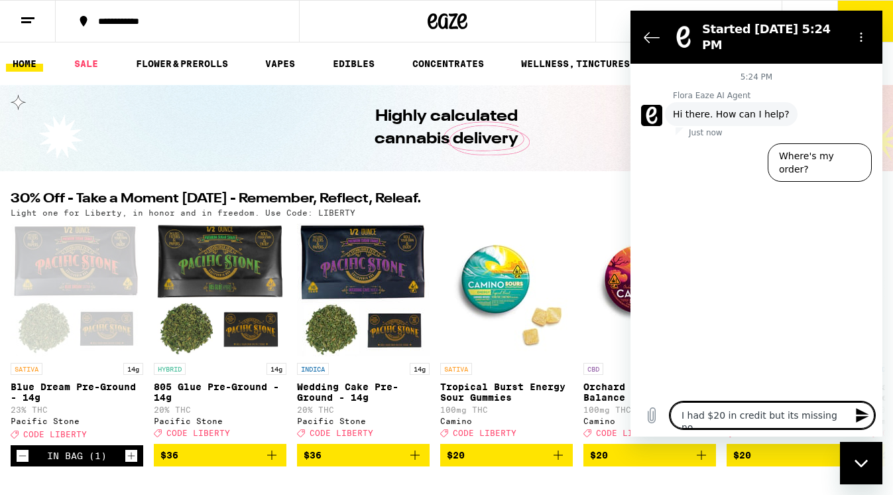
type textarea "I had $20 in credit but its missing now"
type textarea "x"
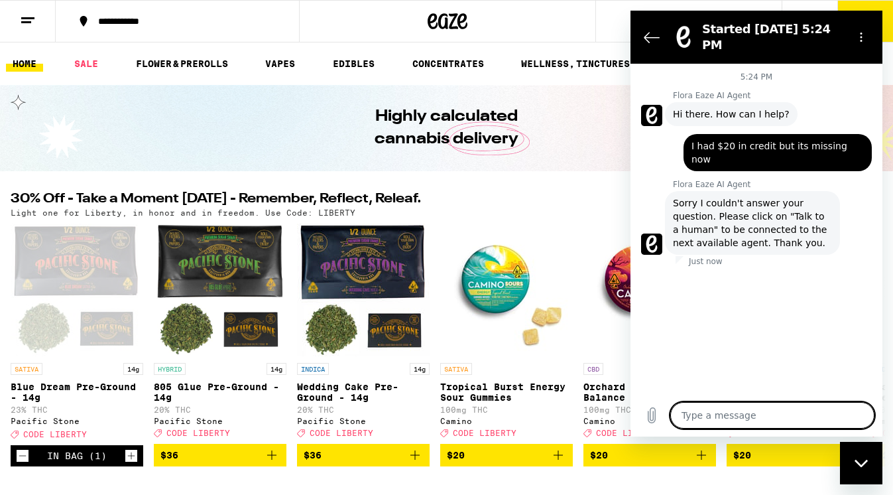
type textarea "x"
click at [694, 416] on textarea at bounding box center [773, 415] width 204 height 27
type textarea "t"
type textarea "x"
type textarea "ta"
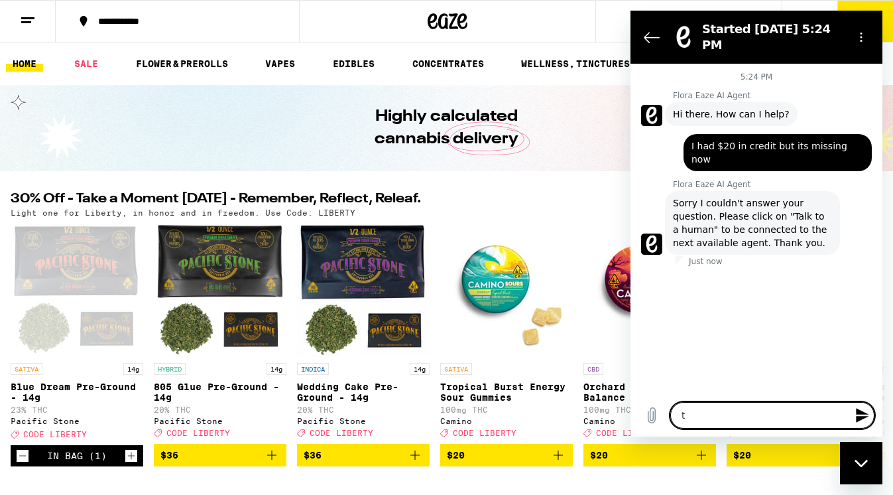
type textarea "x"
type textarea "tal"
type textarea "x"
type textarea "talk"
type textarea "x"
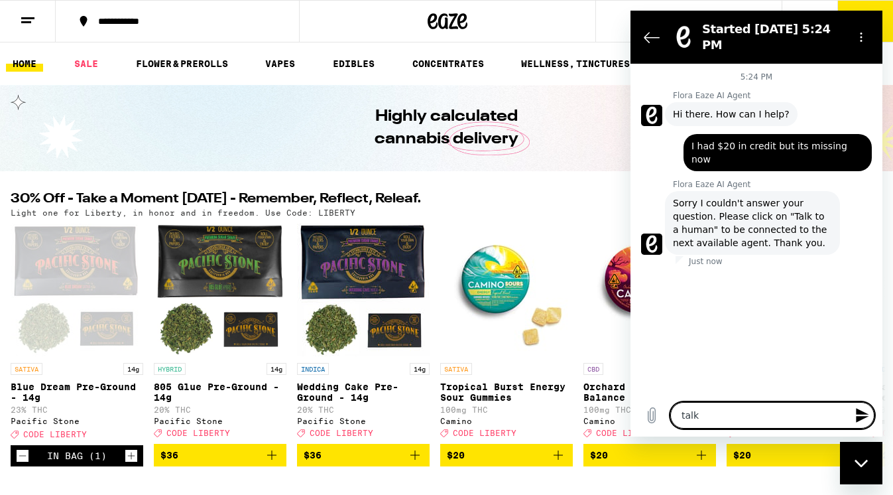
type textarea "talk"
type textarea "x"
type textarea "talk t"
type textarea "x"
type textarea "talk to"
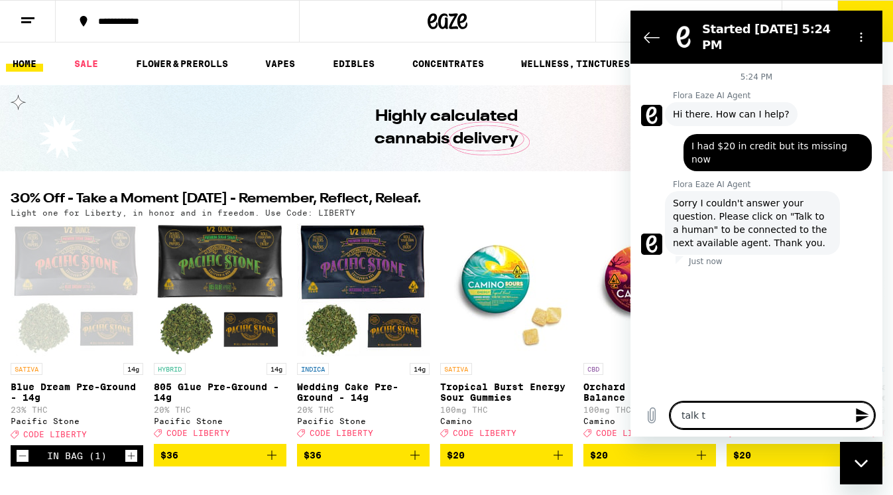
type textarea "x"
type textarea "talk to"
type textarea "x"
type textarea "talk to a"
type textarea "x"
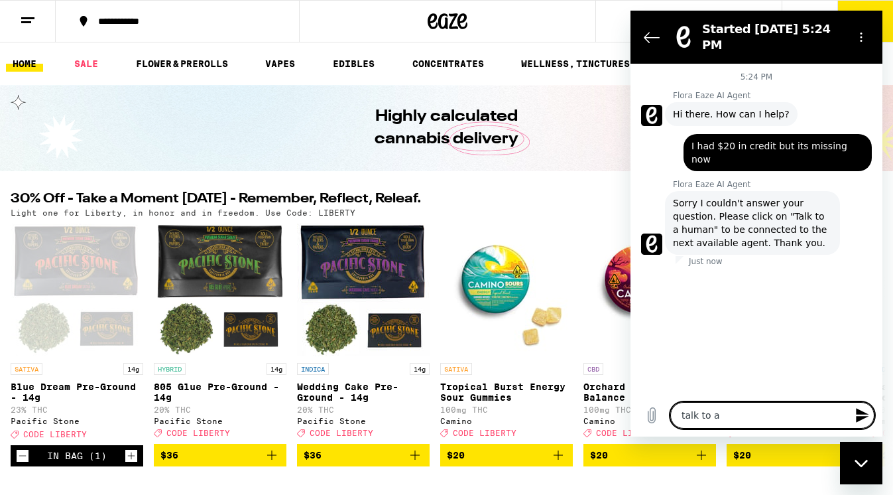
type textarea "talk to a"
type textarea "x"
type textarea "talk to a h"
type textarea "x"
type textarea "talk to a hu"
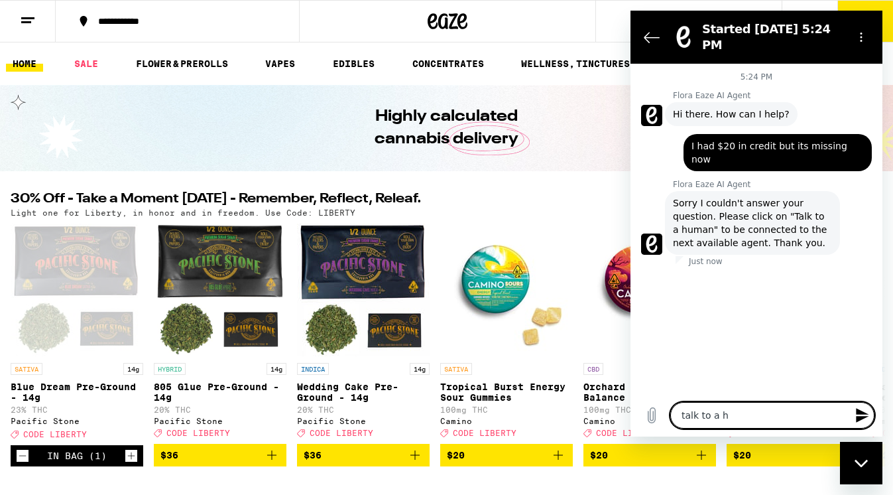
type textarea "x"
type textarea "talk to a hum"
type textarea "x"
type textarea "talk to a huma"
type textarea "x"
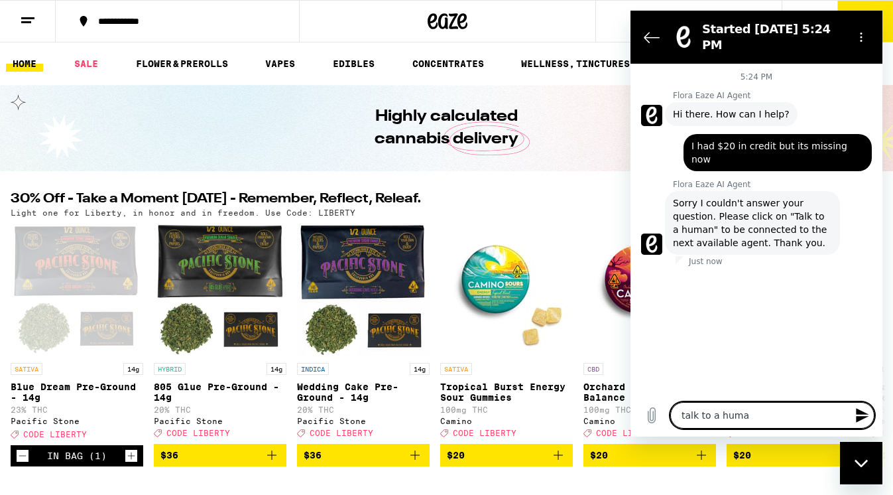
type textarea "talk to a human"
type textarea "x"
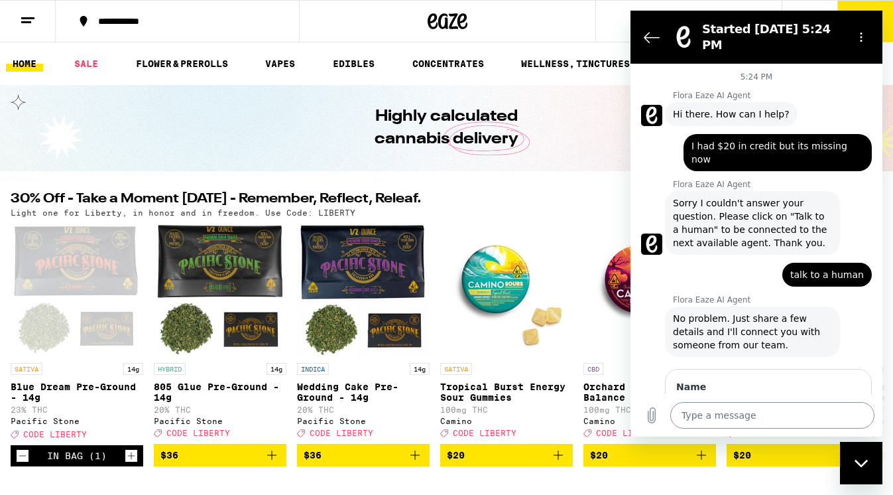
type textarea "x"
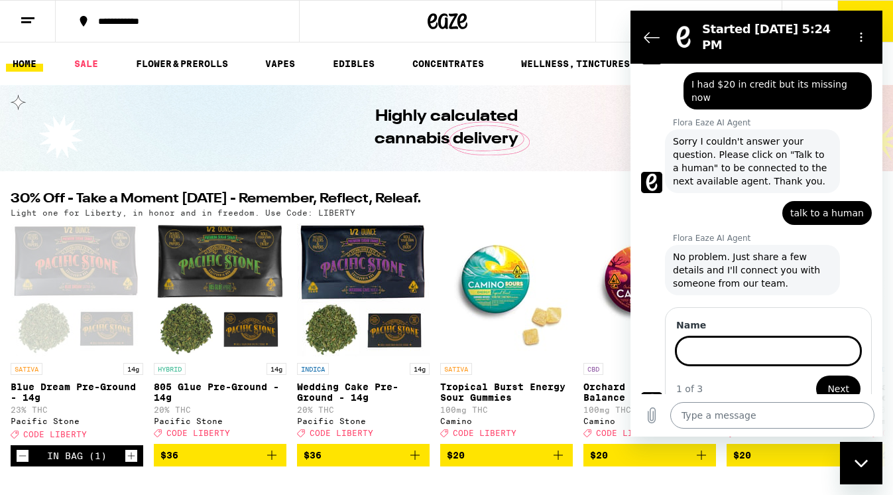
scroll to position [60, 0]
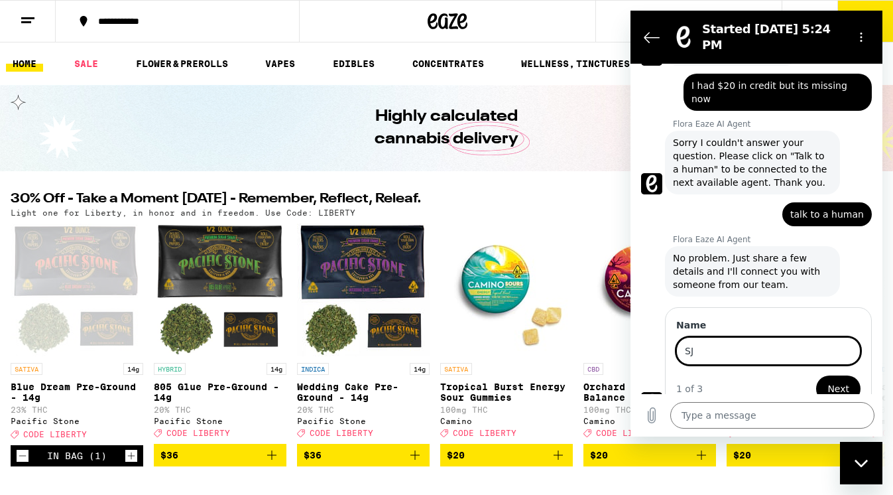
type input "SJ"
click at [848, 381] on span "Next" at bounding box center [839, 389] width 22 height 16
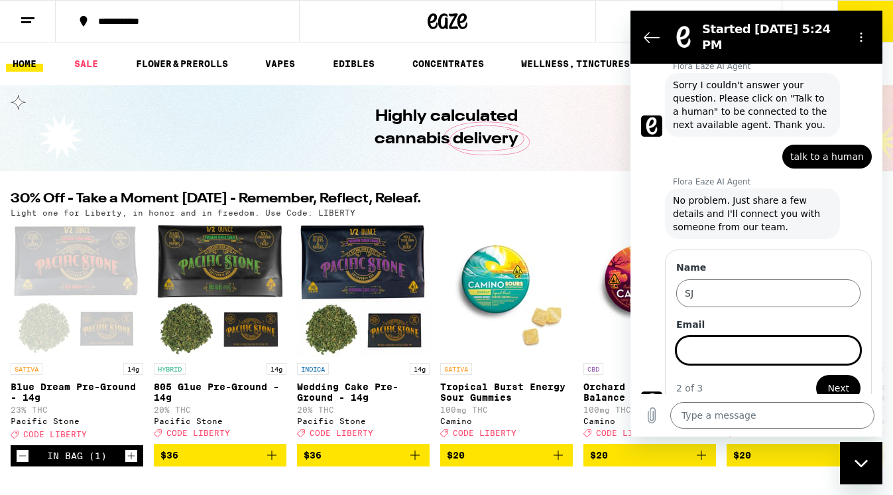
scroll to position [117, 0]
click at [844, 337] on input "Email" at bounding box center [769, 351] width 184 height 28
type input "[EMAIL_ADDRESS][DOMAIN_NAME]"
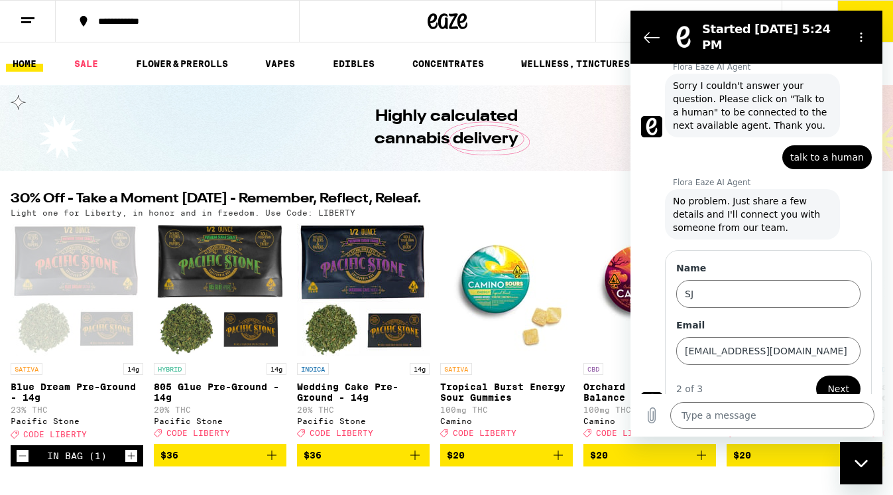
click at [843, 381] on span "Next" at bounding box center [839, 389] width 22 height 16
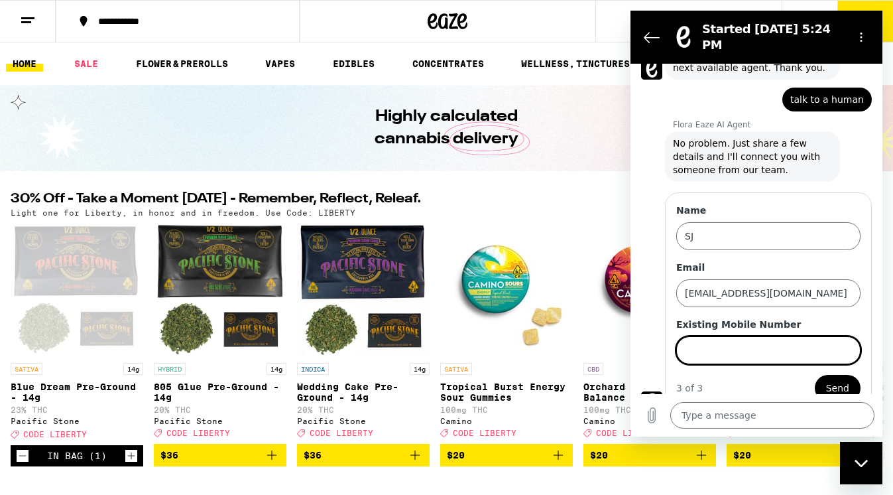
scroll to position [174, 0]
click at [844, 337] on input "Existing Mobile Number" at bounding box center [769, 351] width 184 height 28
type input "4155335230"
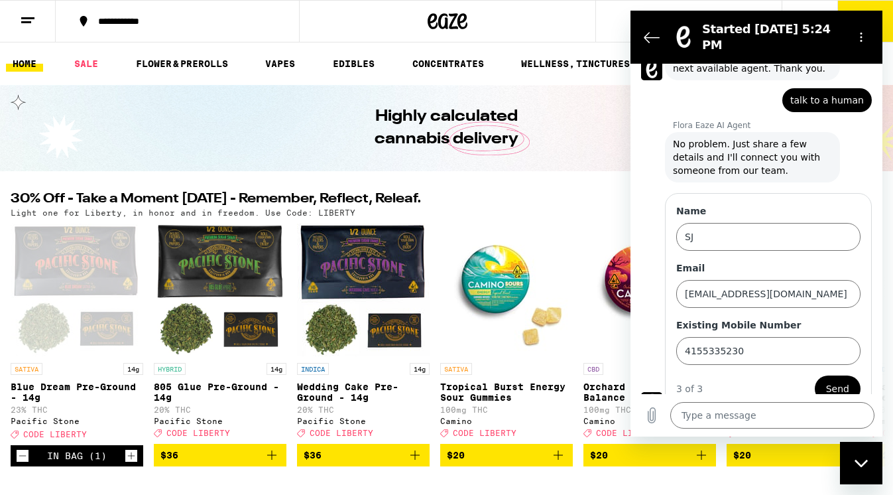
click at [846, 381] on span "Send" at bounding box center [837, 389] width 23 height 16
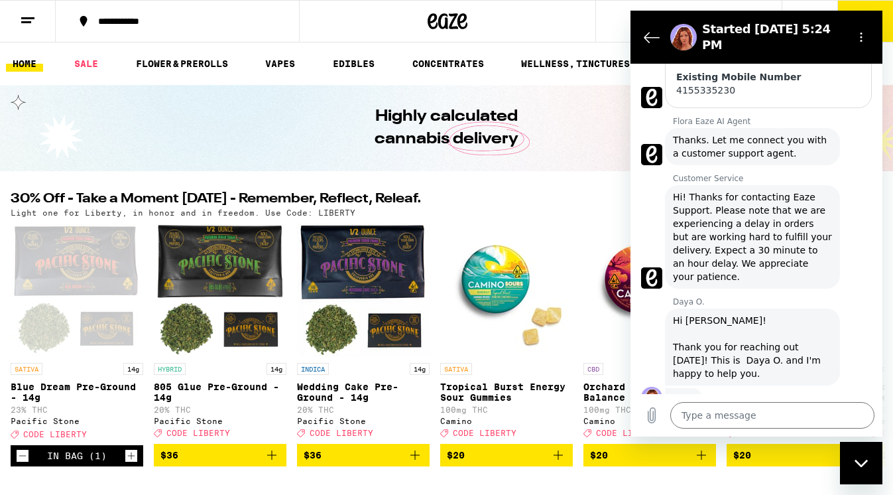
scroll to position [392, 0]
type textarea "x"
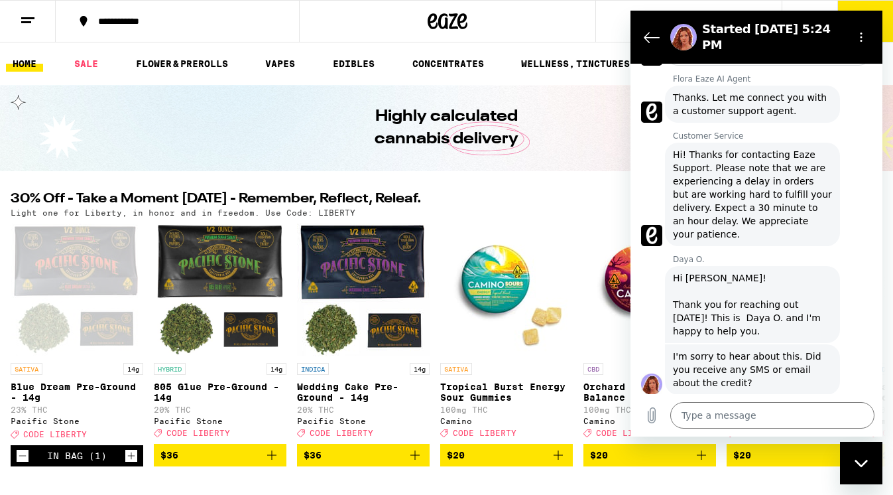
scroll to position [438, 0]
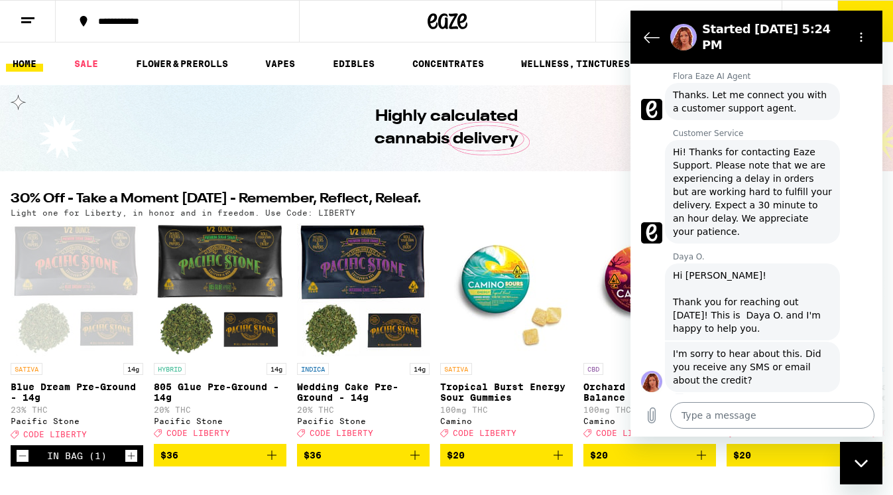
click at [748, 414] on textarea at bounding box center [773, 415] width 204 height 27
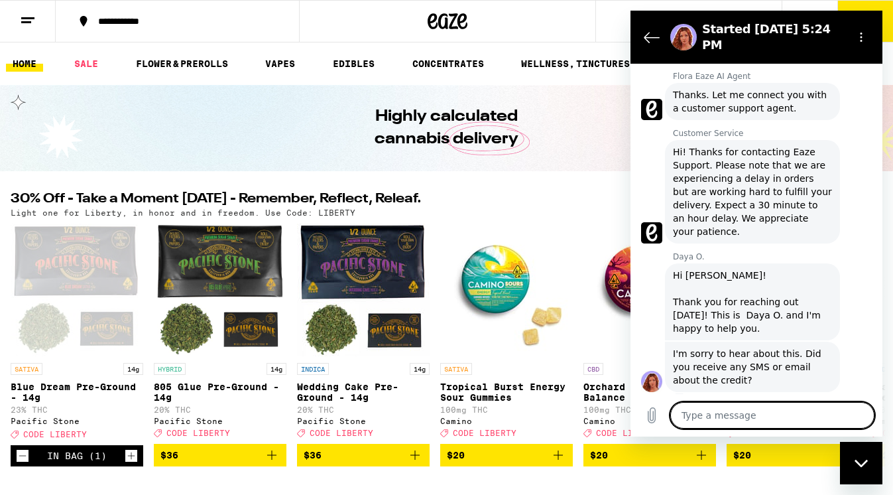
type textarea "y"
type textarea "x"
type textarea "ye"
type textarea "x"
type textarea "yes"
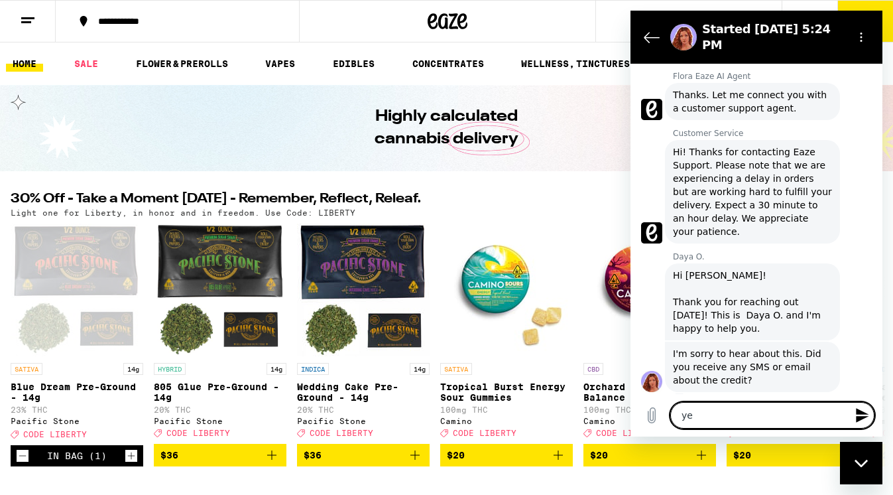
type textarea "x"
type textarea "yes"
type textarea "x"
type textarea "yes a"
type textarea "x"
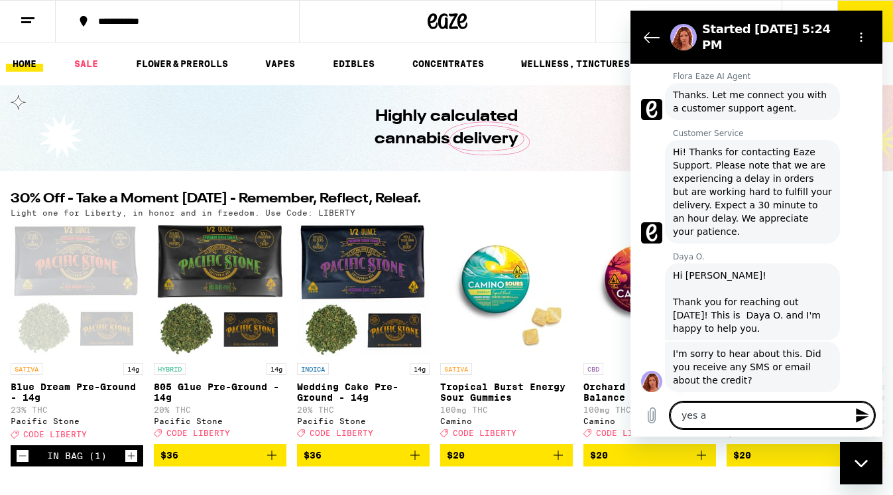
type textarea "yes an"
type textarea "x"
type textarea "yes and"
type textarea "x"
type textarea "yes and"
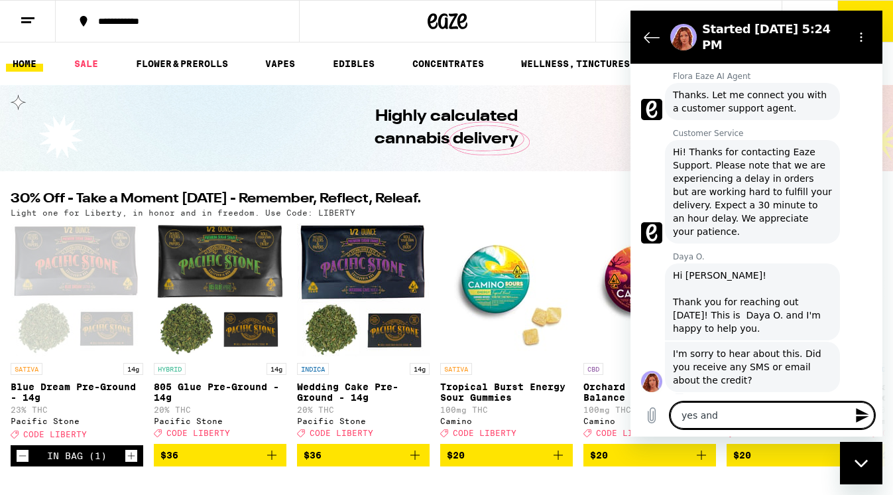
type textarea "x"
type textarea "yes and i"
type textarea "x"
type textarea "yes and it"
type textarea "x"
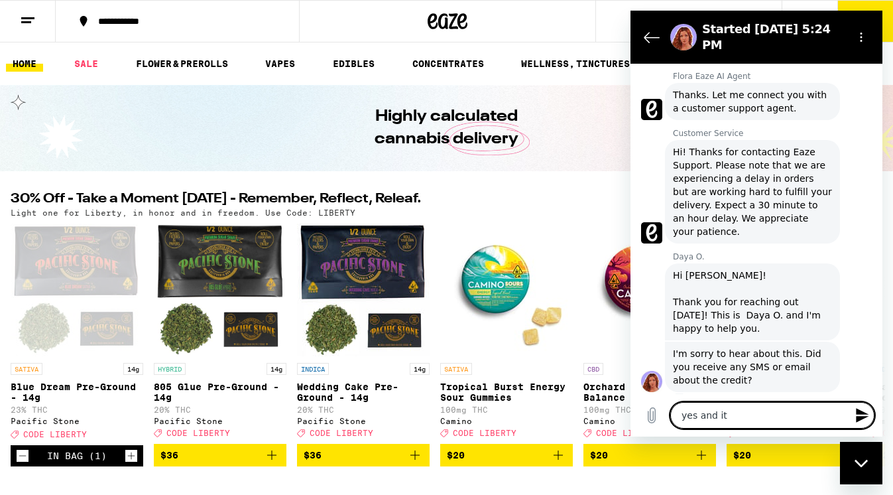
type textarea "yes and it"
type textarea "x"
type textarea "yes and it w"
type textarea "x"
type textarea "yes and it wa"
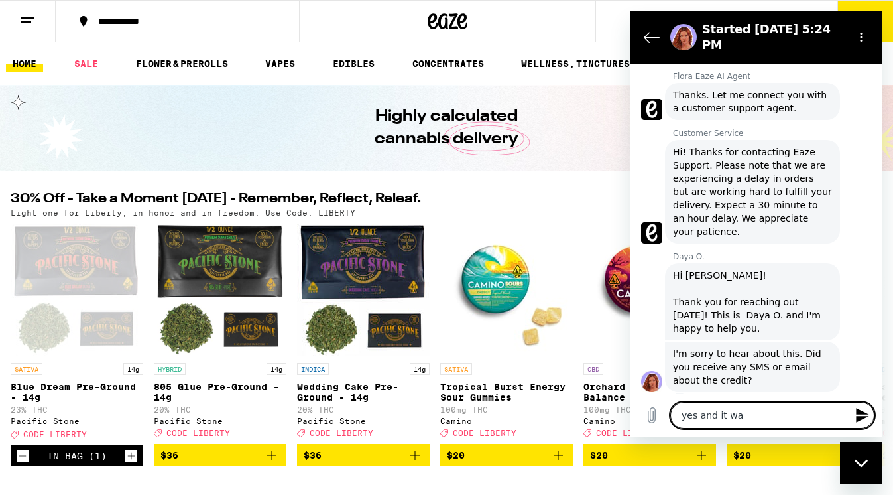
type textarea "x"
type textarea "yes and it was"
type textarea "x"
type textarea "yes and it was"
type textarea "x"
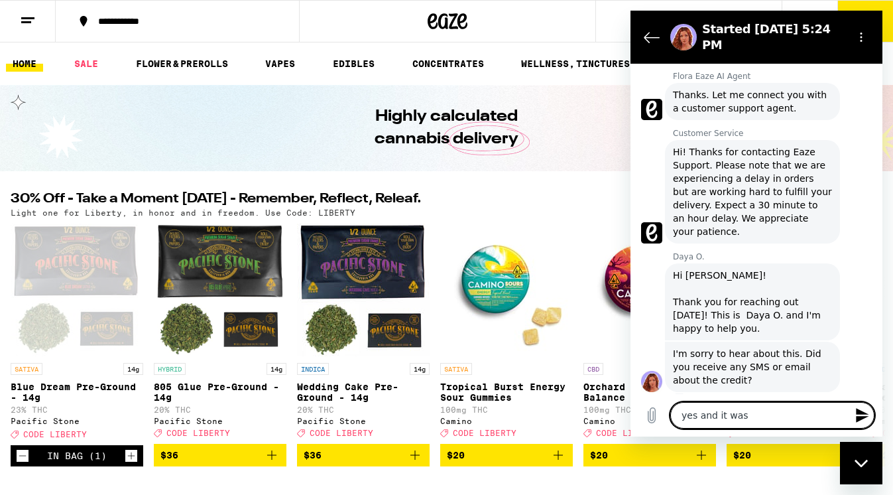
type textarea "yes and it was o"
type textarea "x"
type textarea "yes and it was on"
type textarea "x"
type textarea "yes and it was on"
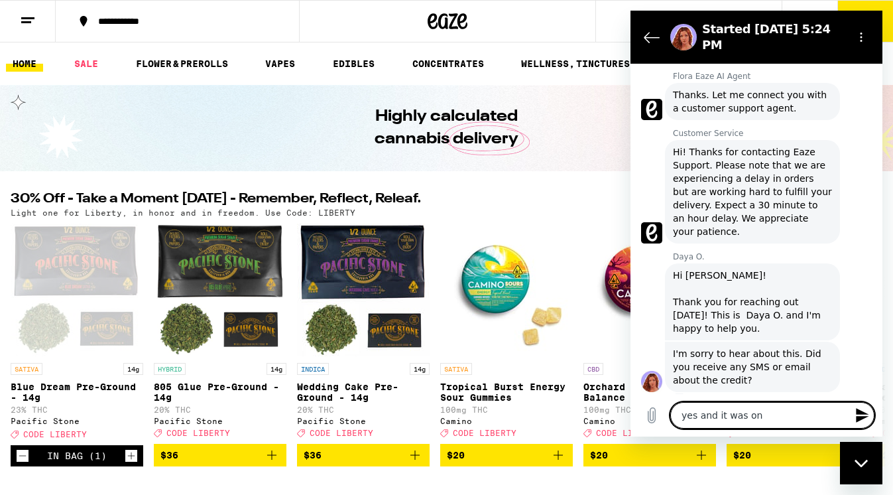
type textarea "x"
type textarea "yes and it was on t"
type textarea "x"
type textarea "yes and it was on th"
type textarea "x"
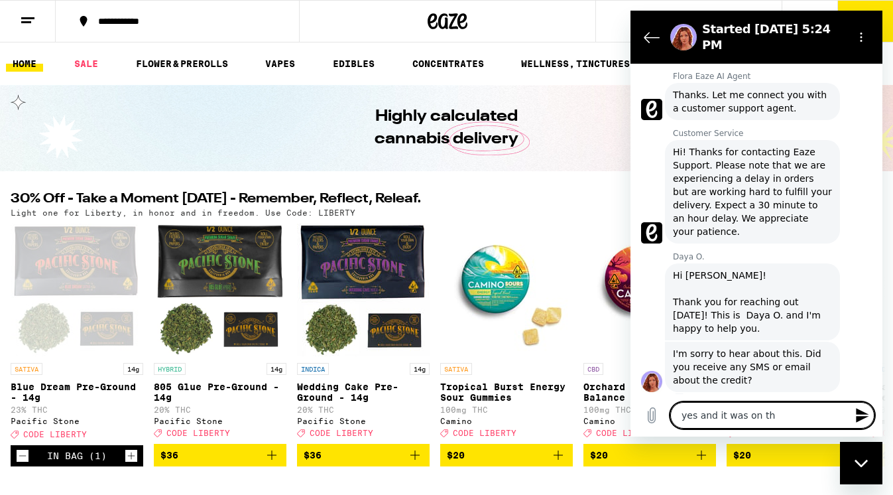
type textarea "yes and it was on the"
type textarea "x"
type textarea "yes and it was on the"
type textarea "x"
type textarea "yes and it was on the s"
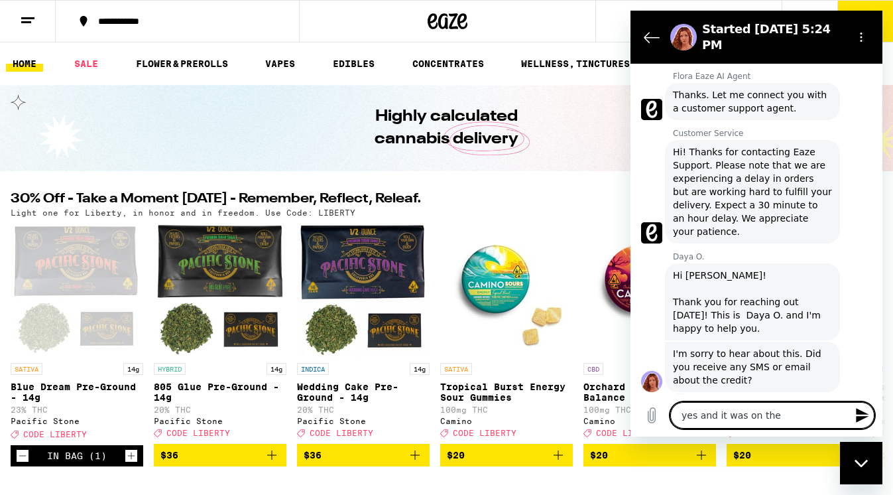
type textarea "x"
type textarea "yes and it was on the si"
type textarea "x"
type textarea "yes and it was on the sit"
type textarea "x"
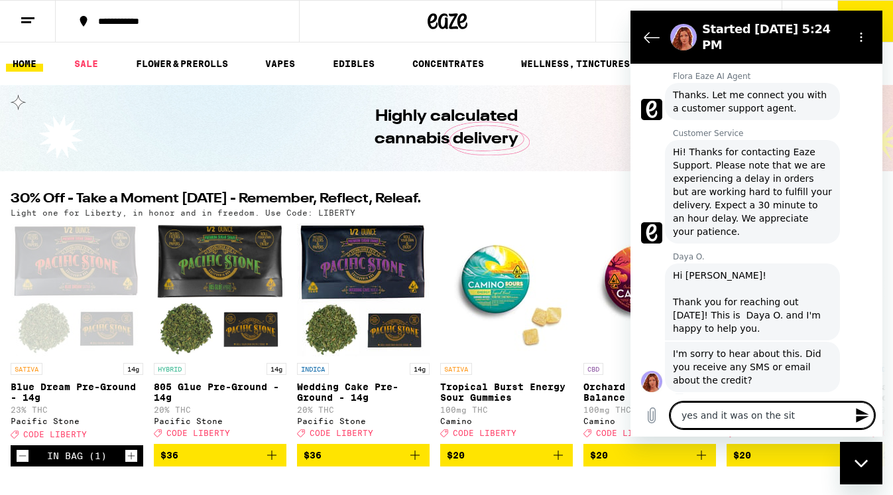
type textarea "yes and it was on the site"
type textarea "x"
type textarea "yes and it was on the site"
type textarea "x"
type textarea "yes and it was on the site w"
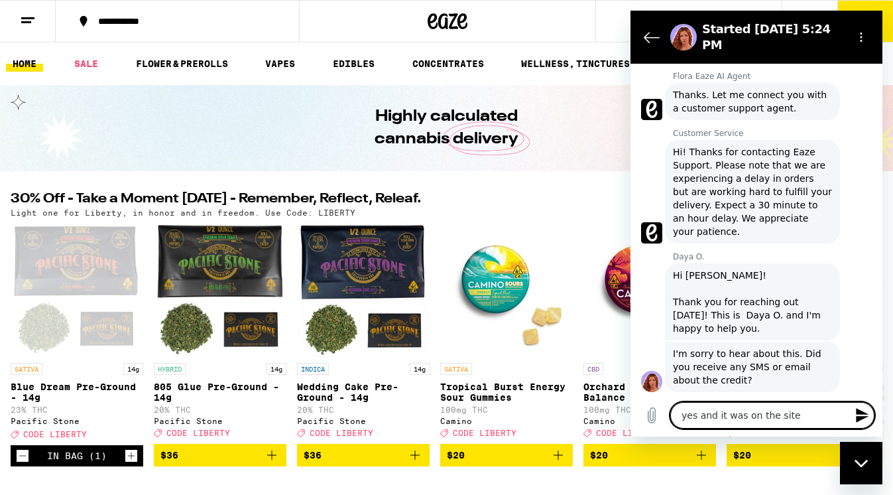
type textarea "x"
type textarea "yes and it was on the site wh"
type textarea "x"
type textarea "yes and it was on the site whe"
type textarea "x"
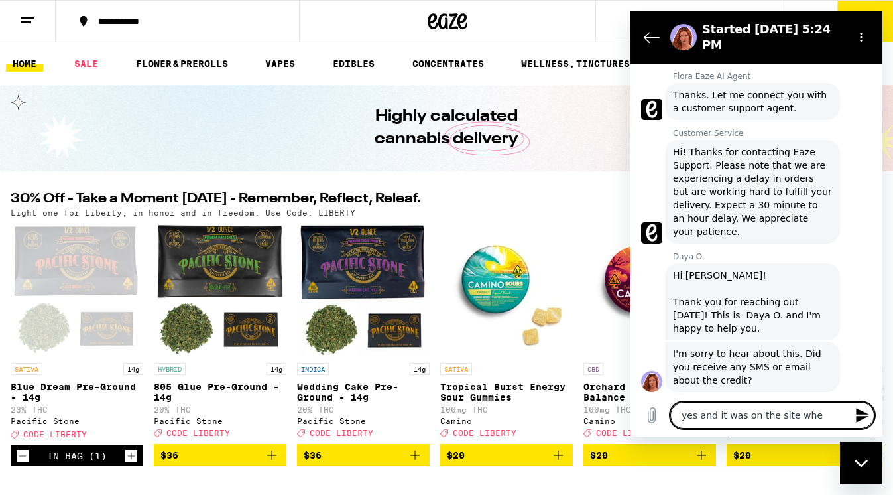
type textarea "yes and it was on the site when"
type textarea "x"
type textarea "yes and it was on the site when"
type textarea "x"
type textarea "yes and it was on the site when i"
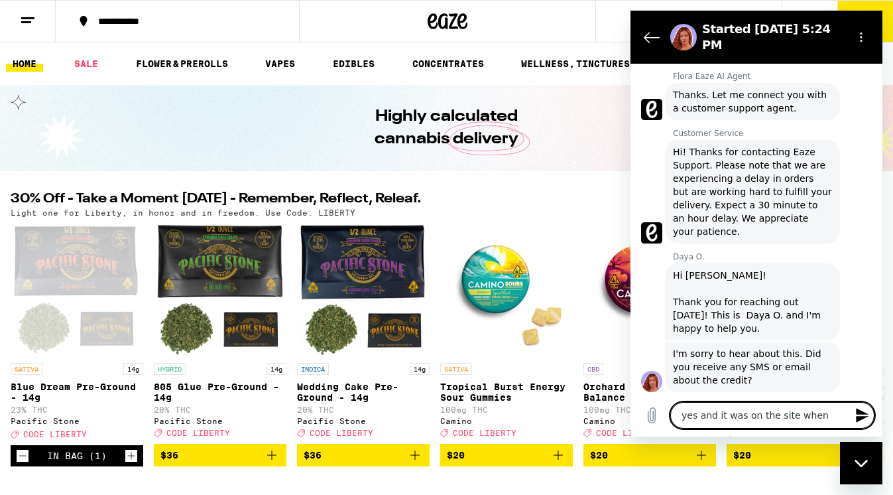
type textarea "x"
type textarea "yes and it was on the site when i"
type textarea "x"
type textarea "yes and it was on the site when i o"
type textarea "x"
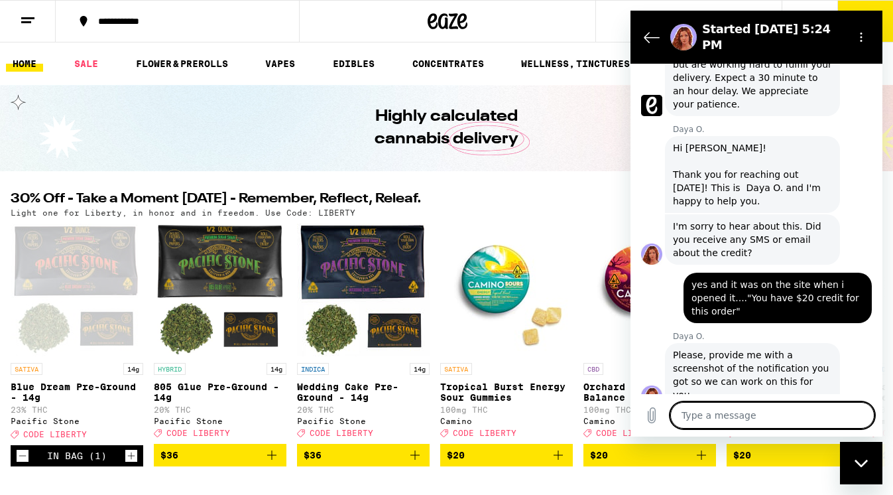
scroll to position [568, 0]
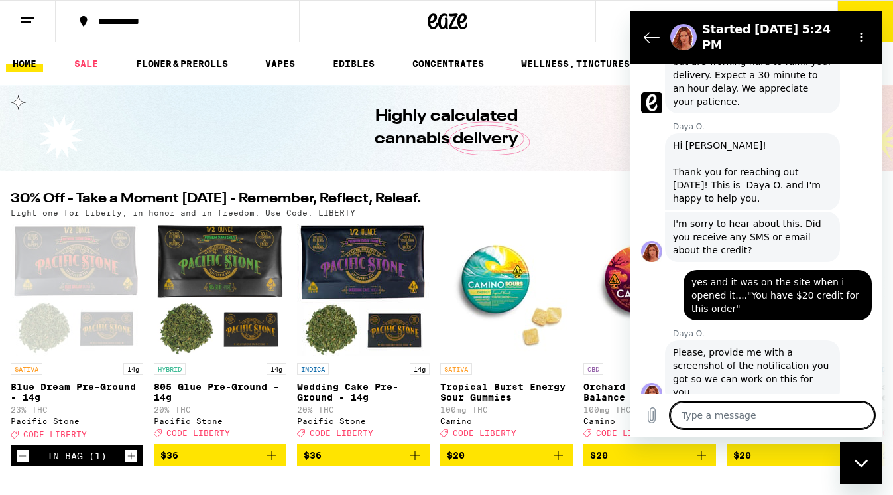
click at [727, 419] on textarea at bounding box center [773, 415] width 204 height 27
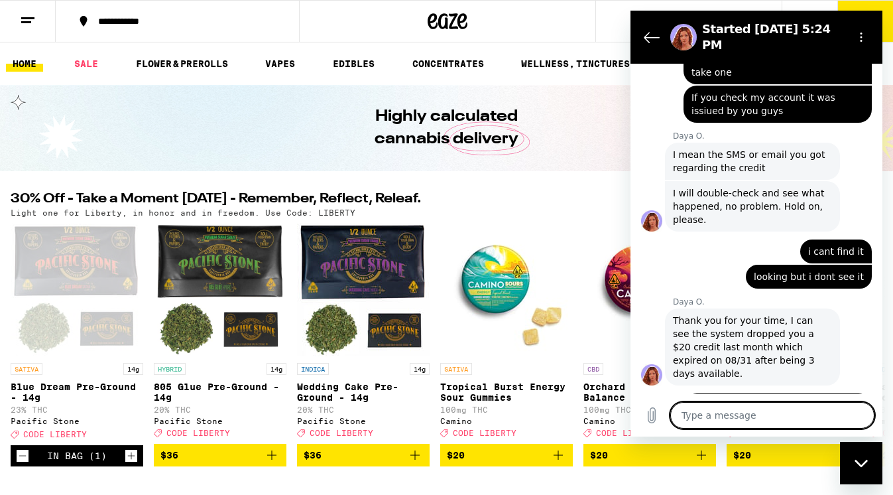
scroll to position [936, 0]
